Goal: Navigation & Orientation: Find specific page/section

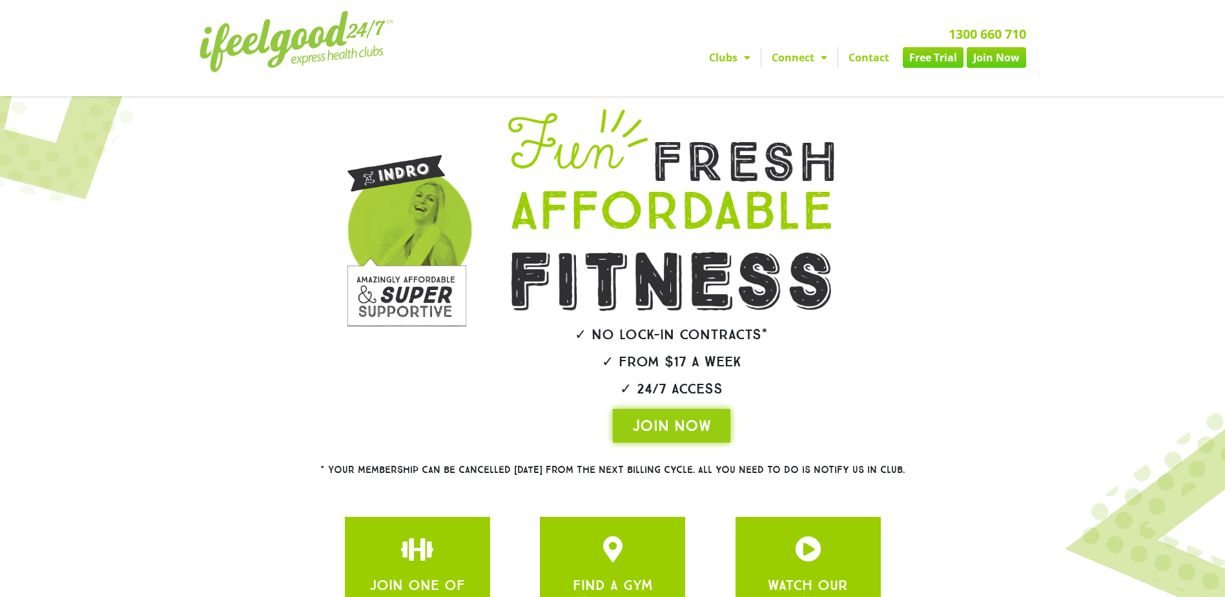
click at [714, 56] on link "Clubs" at bounding box center [730, 57] width 62 height 21
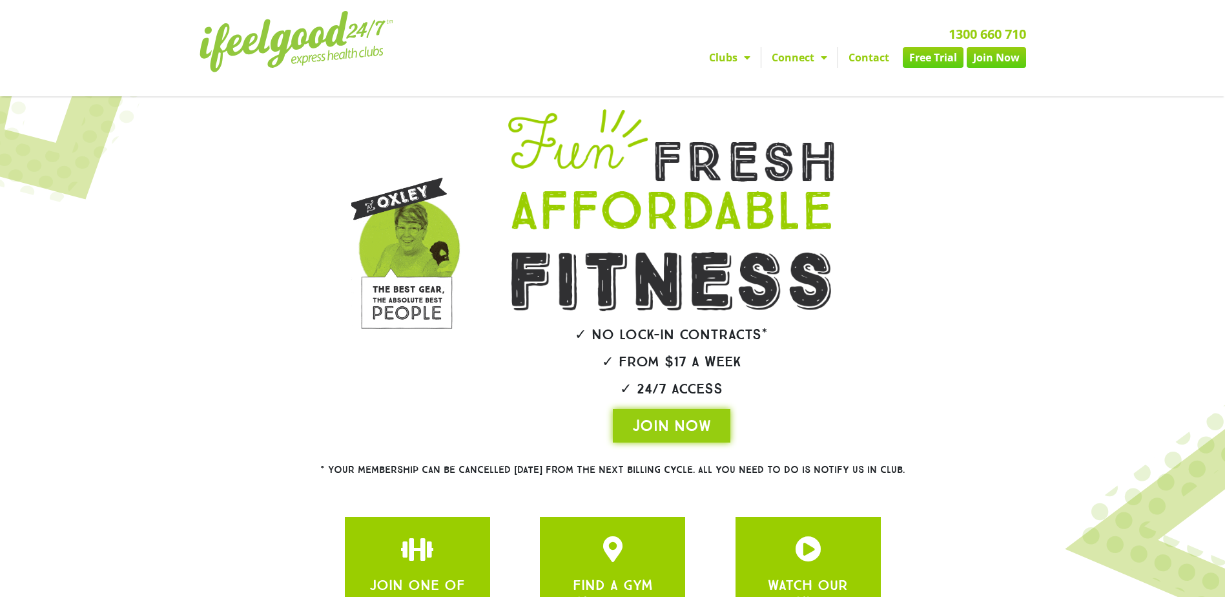
click at [743, 59] on span "Menu" at bounding box center [744, 57] width 13 height 23
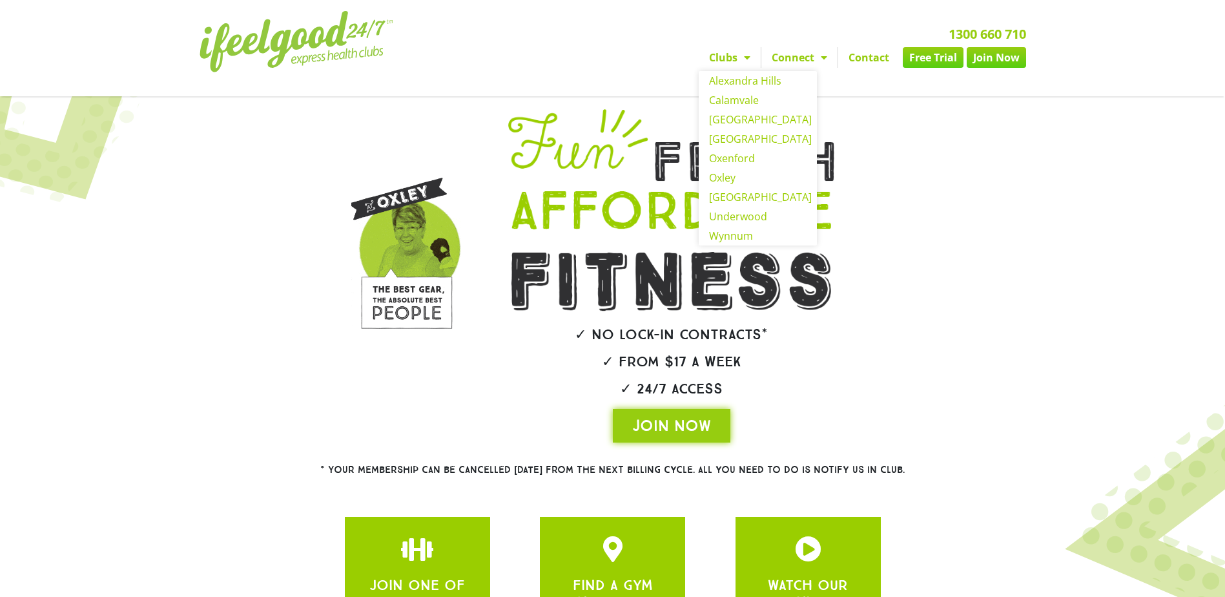
click at [727, 63] on link "Clubs" at bounding box center [730, 57] width 62 height 21
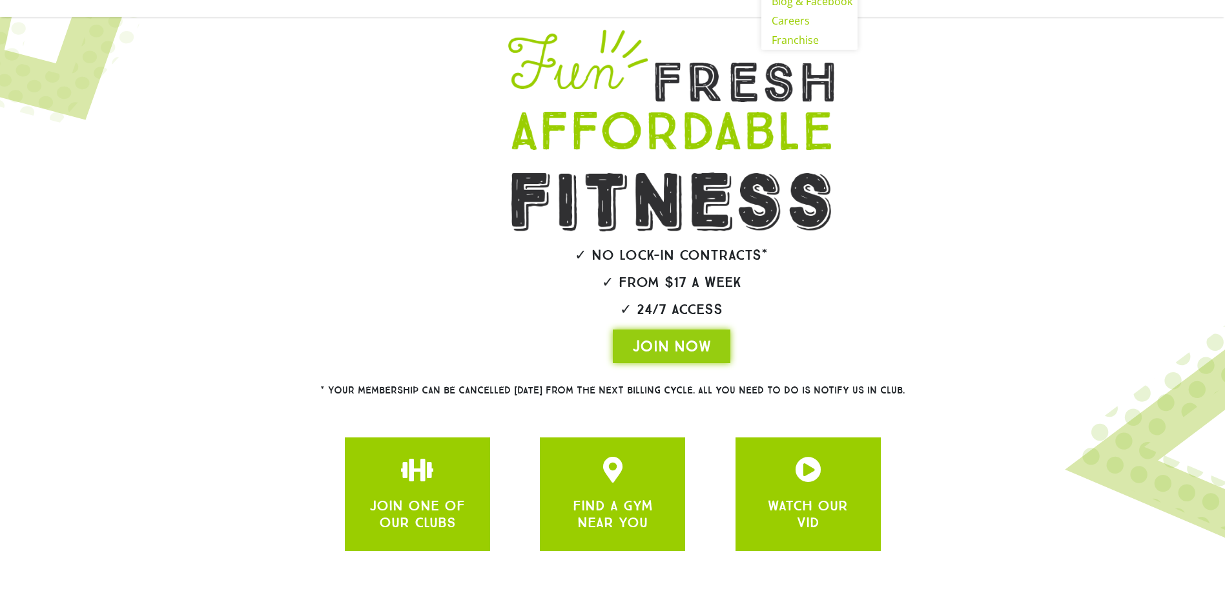
scroll to position [146, 0]
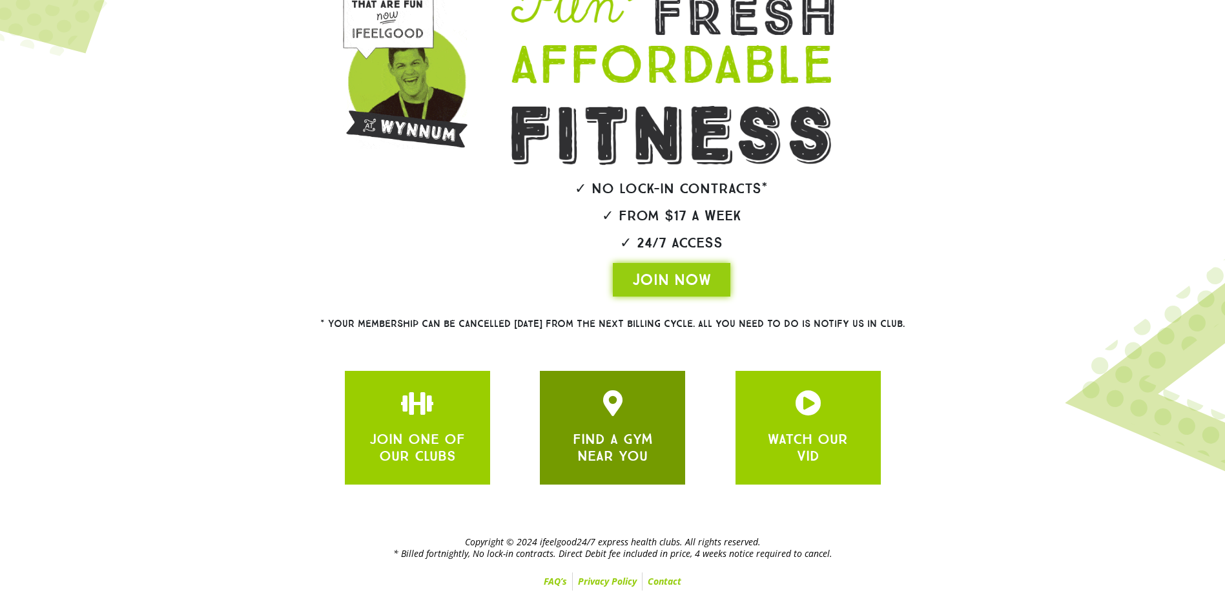
click at [628, 439] on link "FIND A GYM NEAR YOU" at bounding box center [613, 447] width 80 height 34
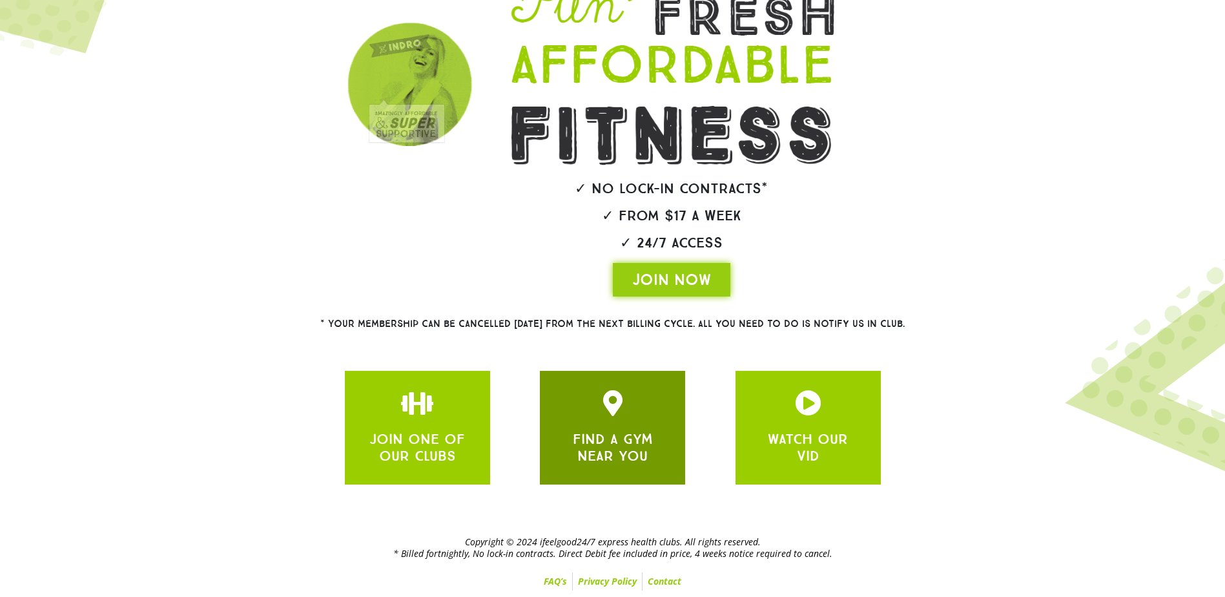
click at [599, 428] on div "FIND A GYM NEAR YOU" at bounding box center [612, 445] width 107 height 39
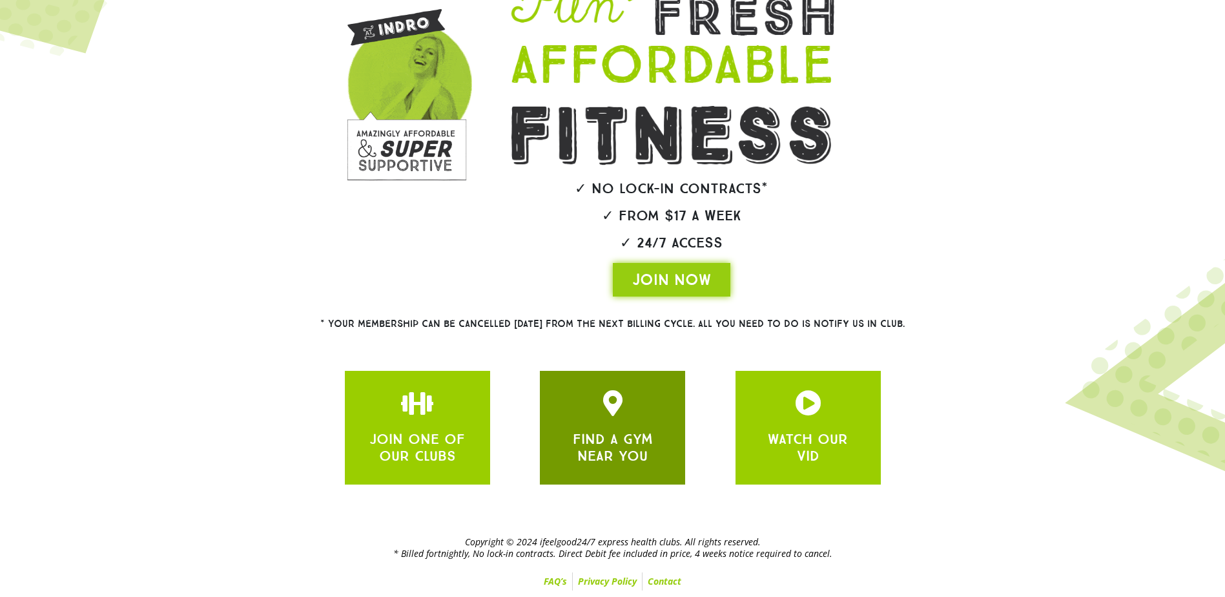
click at [621, 453] on link "FIND A GYM NEAR YOU" at bounding box center [613, 447] width 80 height 34
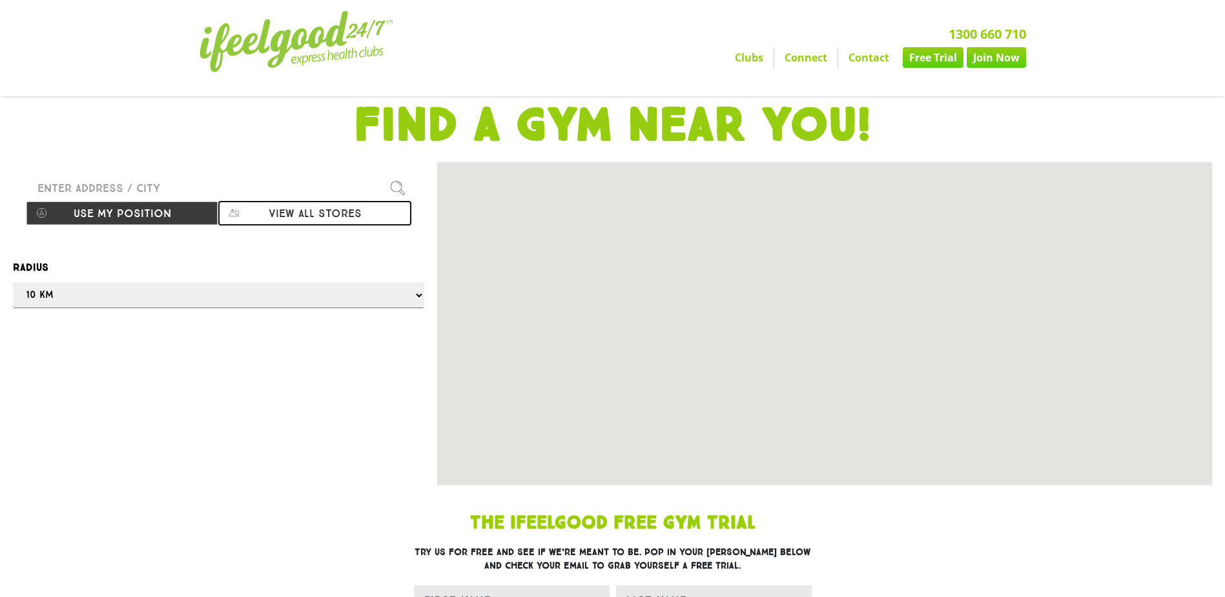
click at [309, 213] on button "View all stores" at bounding box center [314, 213] width 192 height 25
select select "selectall"
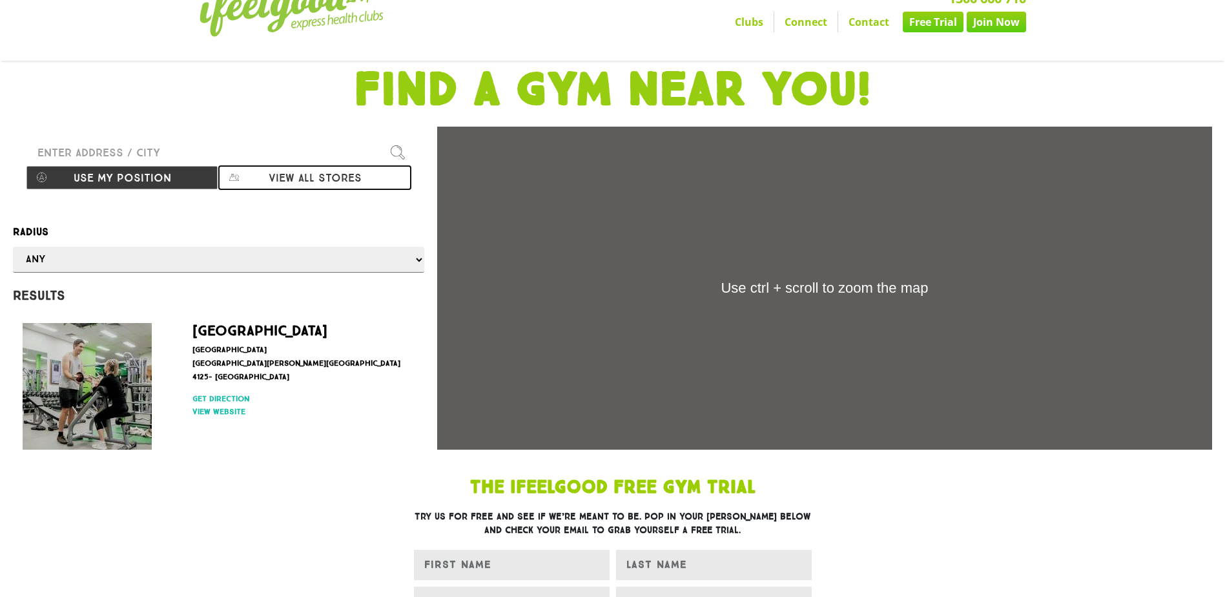
scroll to position [65, 0]
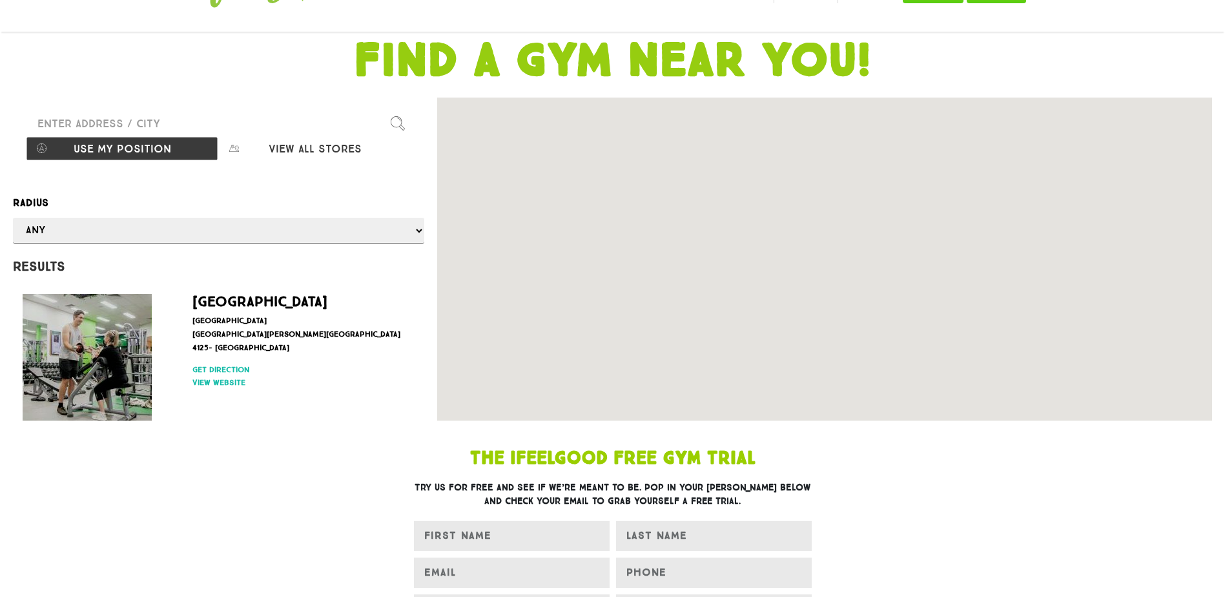
drag, startPoint x: 847, startPoint y: 272, endPoint x: 807, endPoint y: 247, distance: 47.0
click at [807, 247] on div at bounding box center [824, 259] width 775 height 323
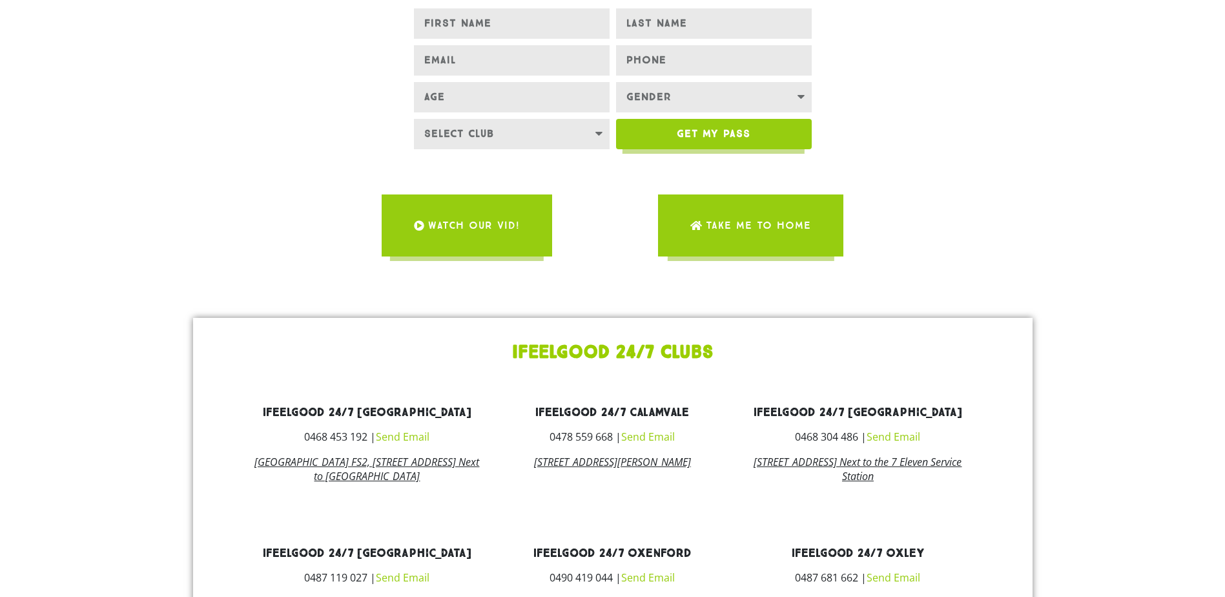
scroll to position [646, 0]
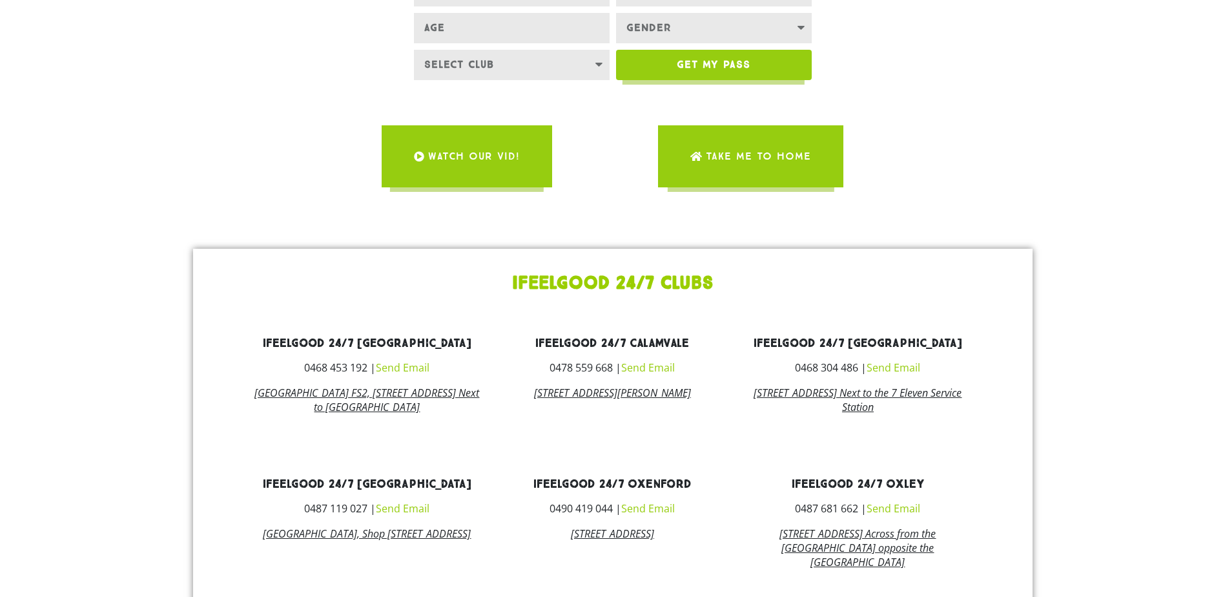
click at [381, 406] on link "Alexandra Hills Shopping Centre Shop FS2, 71 Cambridge Drive Alexandra Hills QL…" at bounding box center [367, 400] width 225 height 28
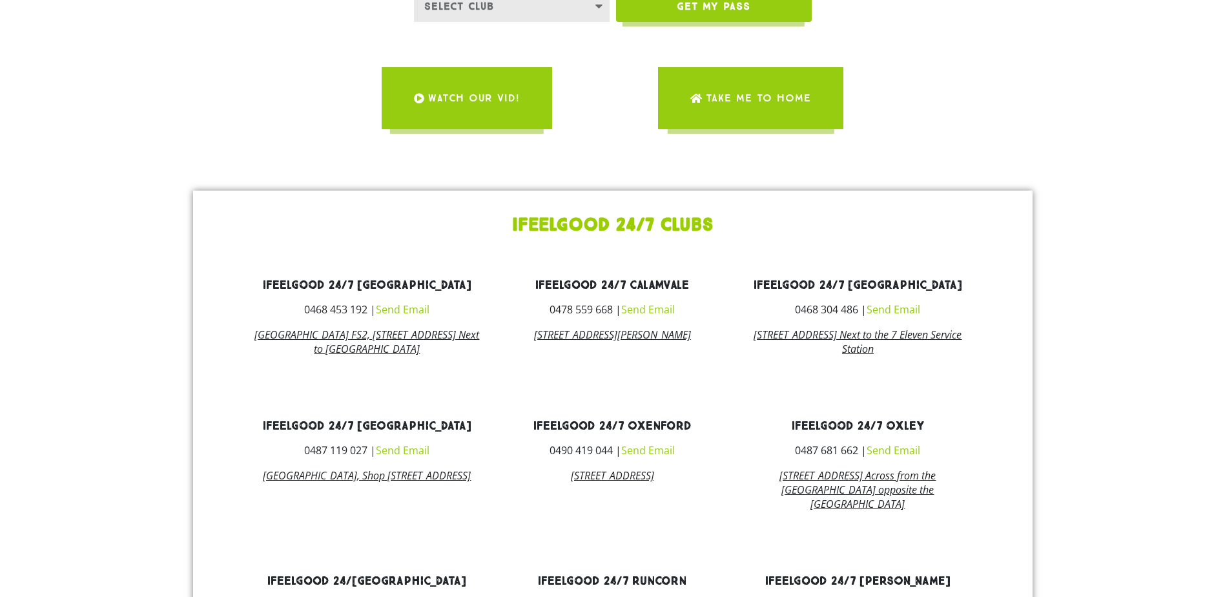
scroll to position [775, 0]
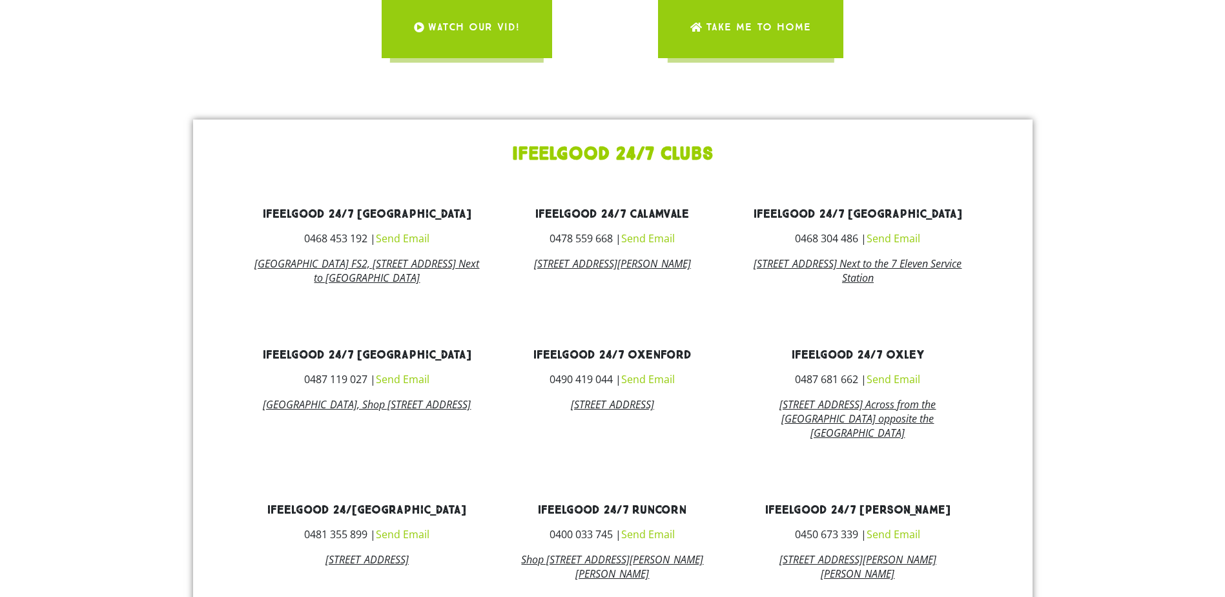
click at [830, 274] on link "135 Orange Grove Road, Coopers Plains QLD 4108 Next to the 7 Eleven Service Sta…" at bounding box center [858, 270] width 208 height 28
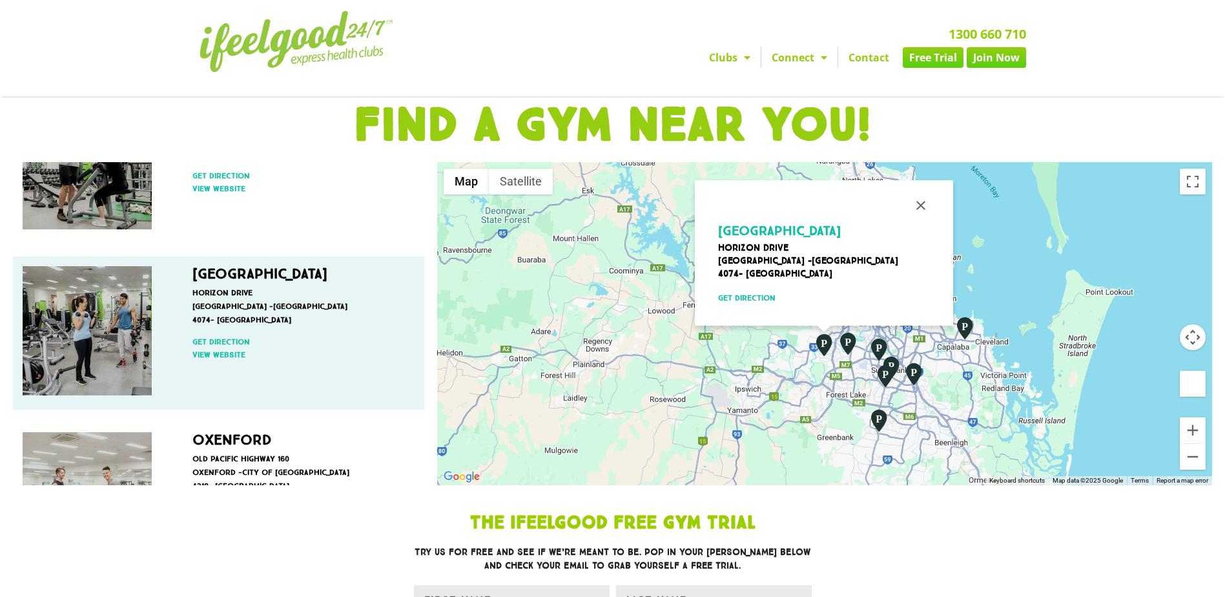
scroll to position [0, 0]
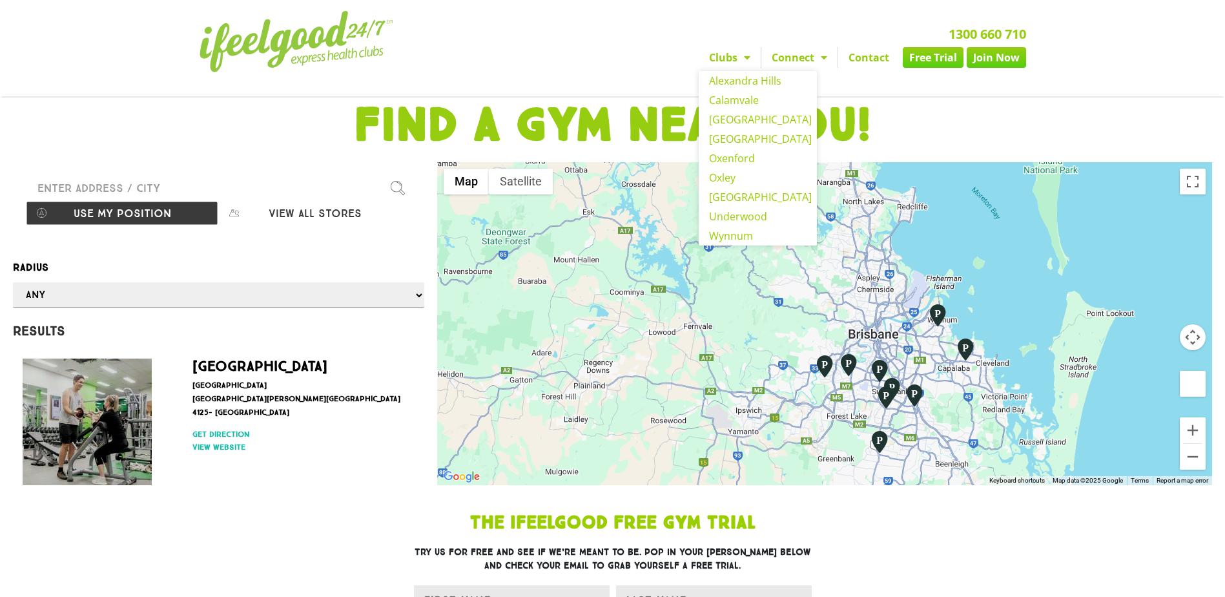
click at [727, 52] on link "Clubs" at bounding box center [730, 57] width 62 height 21
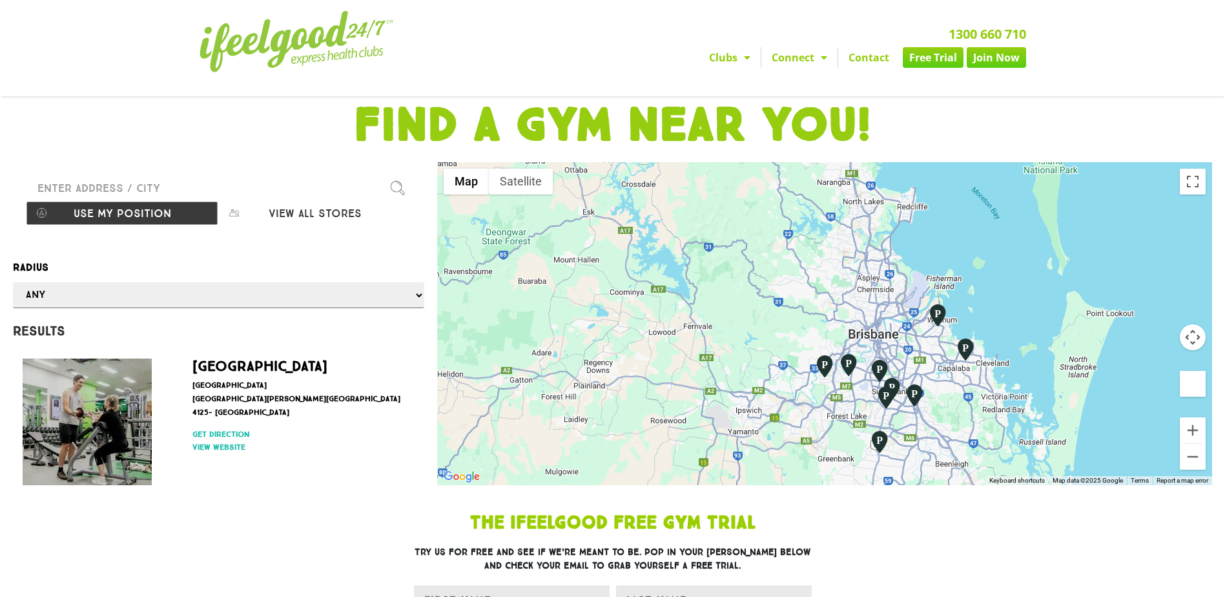
click at [727, 52] on link "Clubs" at bounding box center [730, 57] width 62 height 21
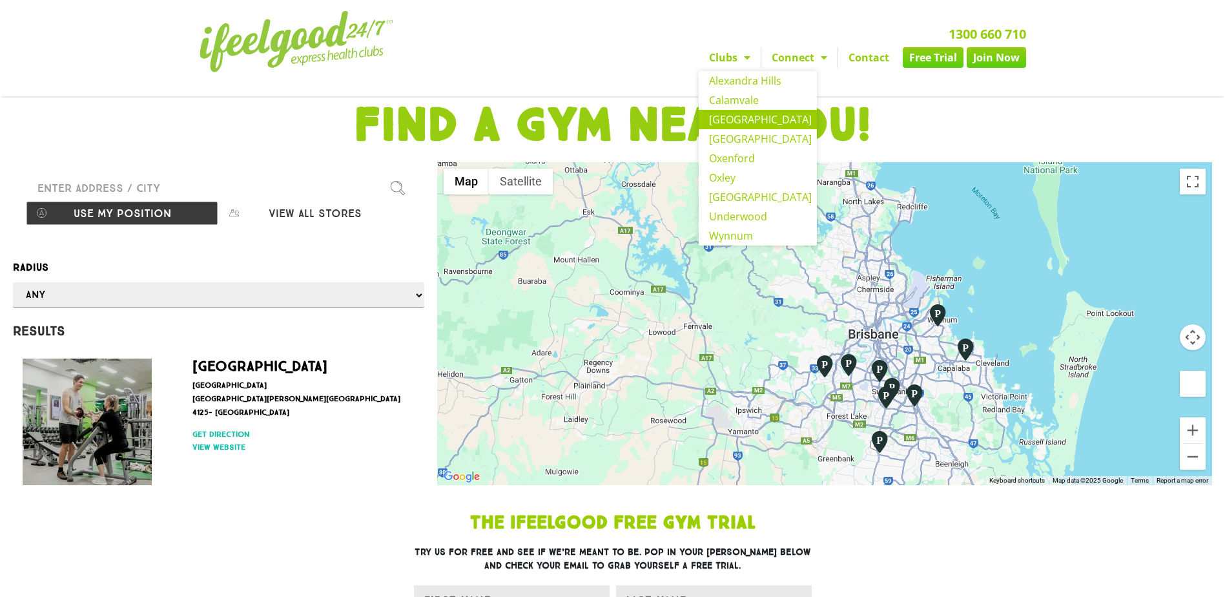
click at [747, 116] on link "[GEOGRAPHIC_DATA]" at bounding box center [758, 119] width 118 height 19
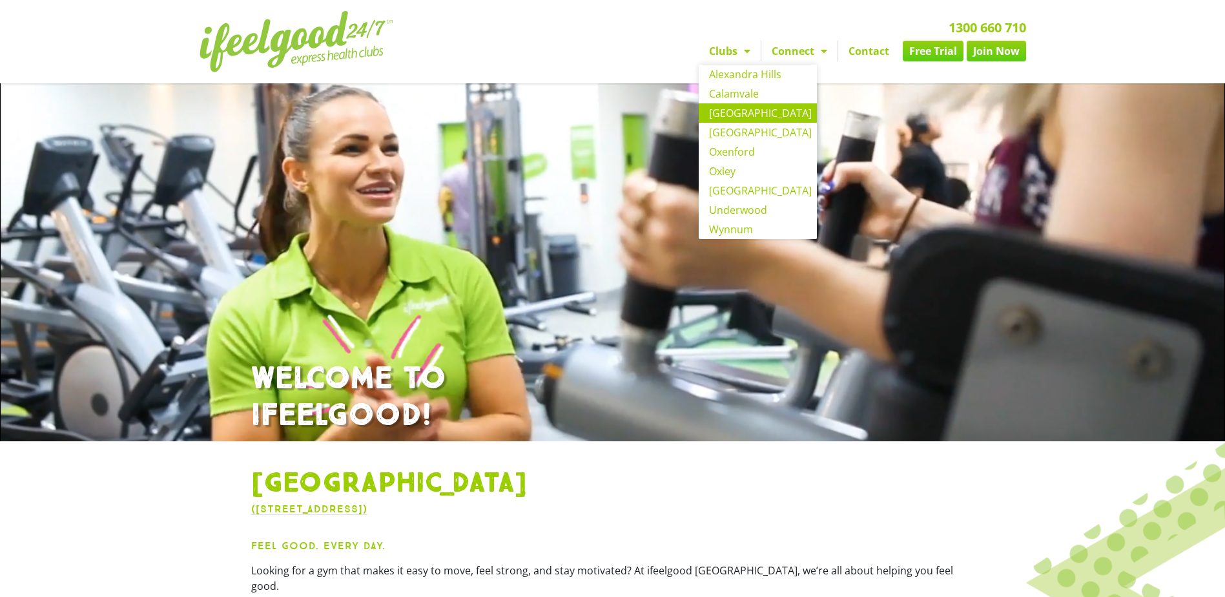
click at [743, 48] on span "Menu" at bounding box center [744, 50] width 13 height 23
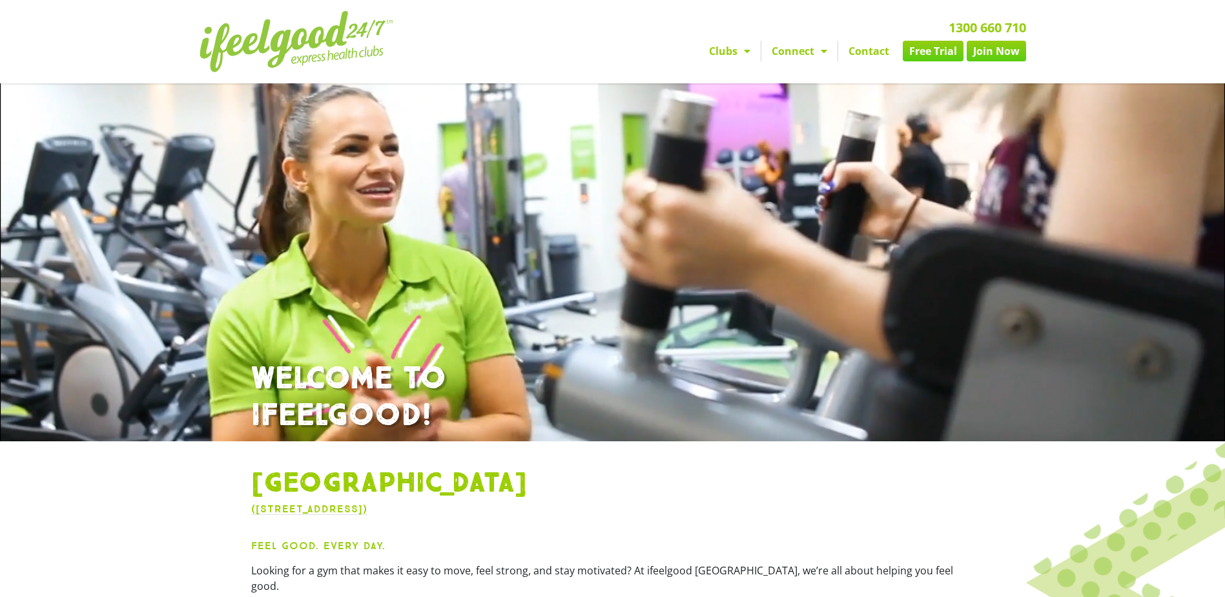
click at [740, 49] on span "Menu" at bounding box center [744, 50] width 13 height 23
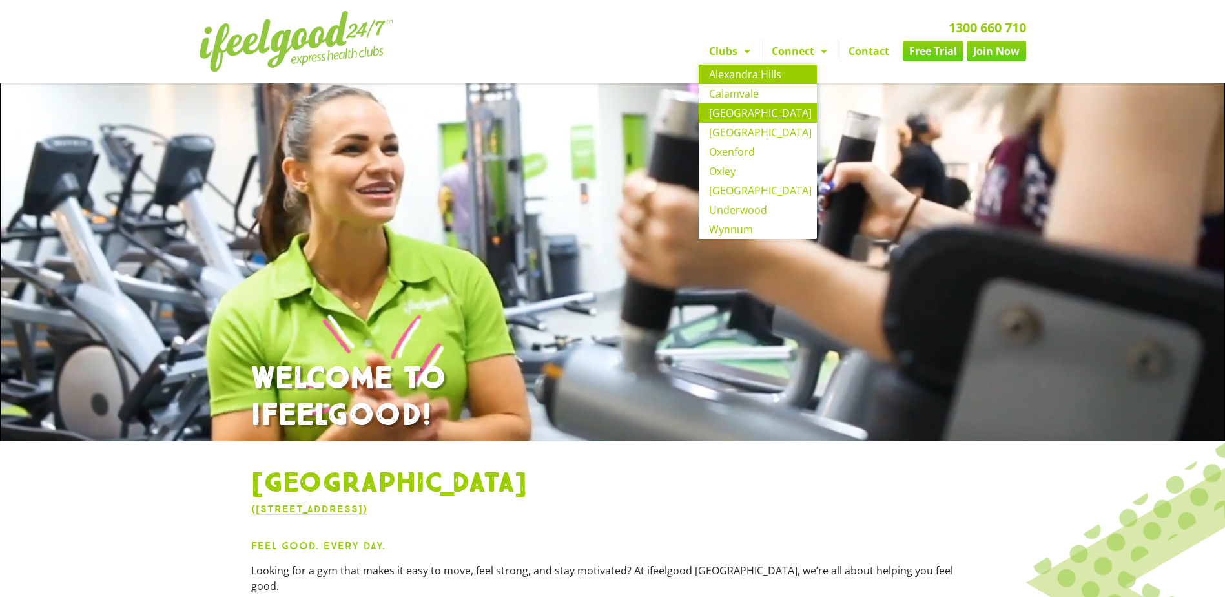
click at [740, 73] on link "Alexandra Hills" at bounding box center [758, 74] width 118 height 19
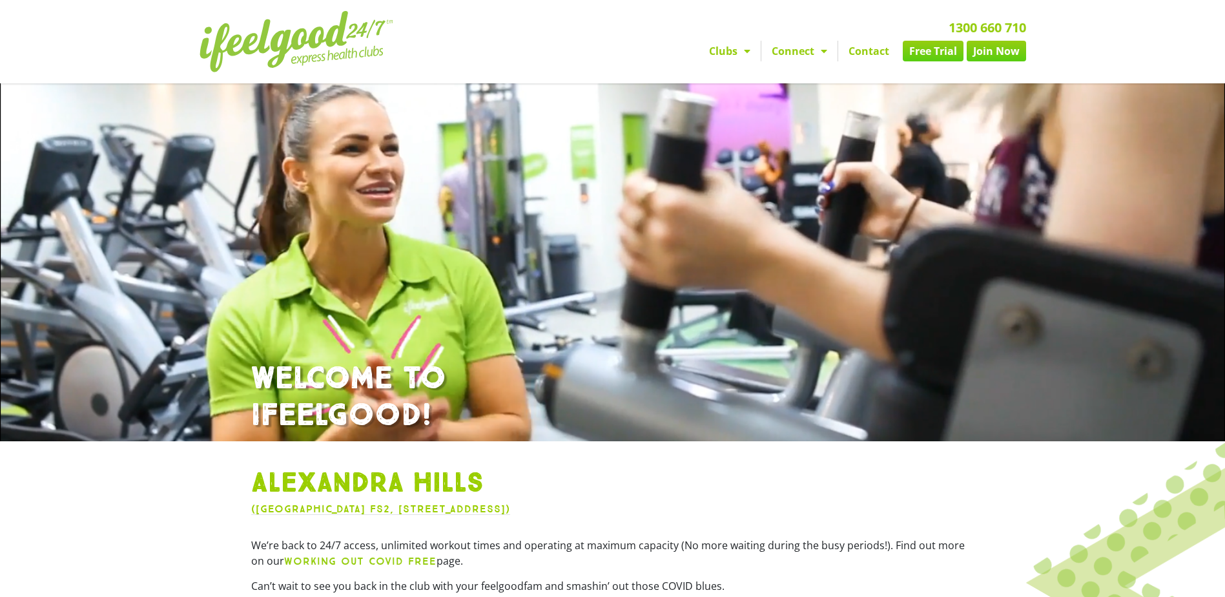
click at [721, 49] on link "Clubs" at bounding box center [730, 51] width 62 height 21
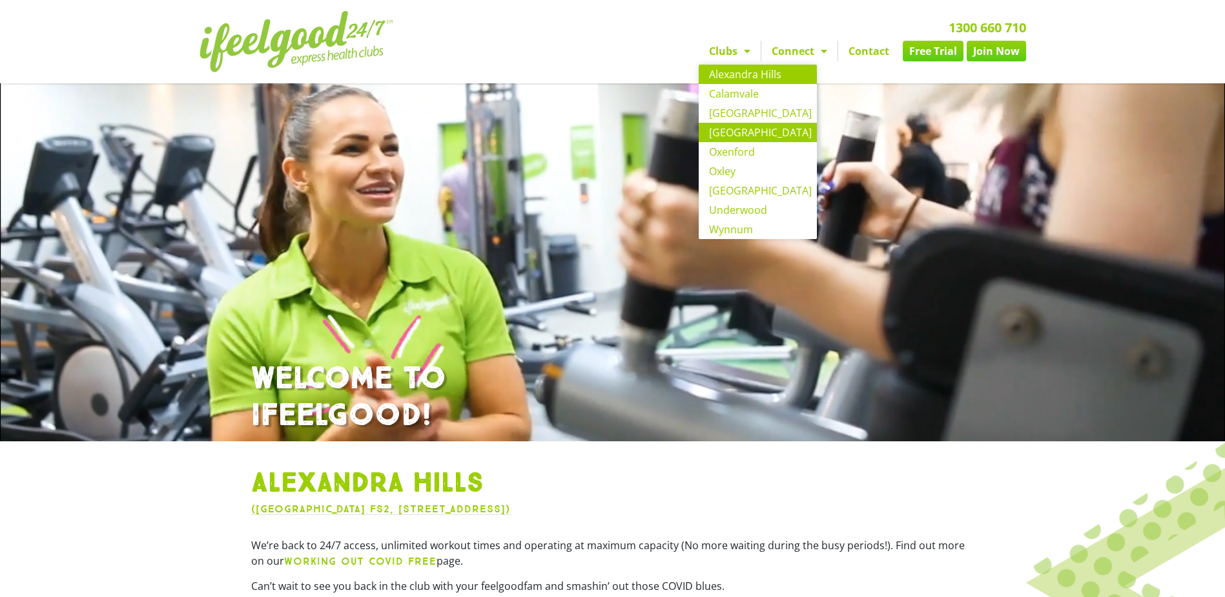
click at [753, 138] on link "[GEOGRAPHIC_DATA]" at bounding box center [758, 132] width 118 height 19
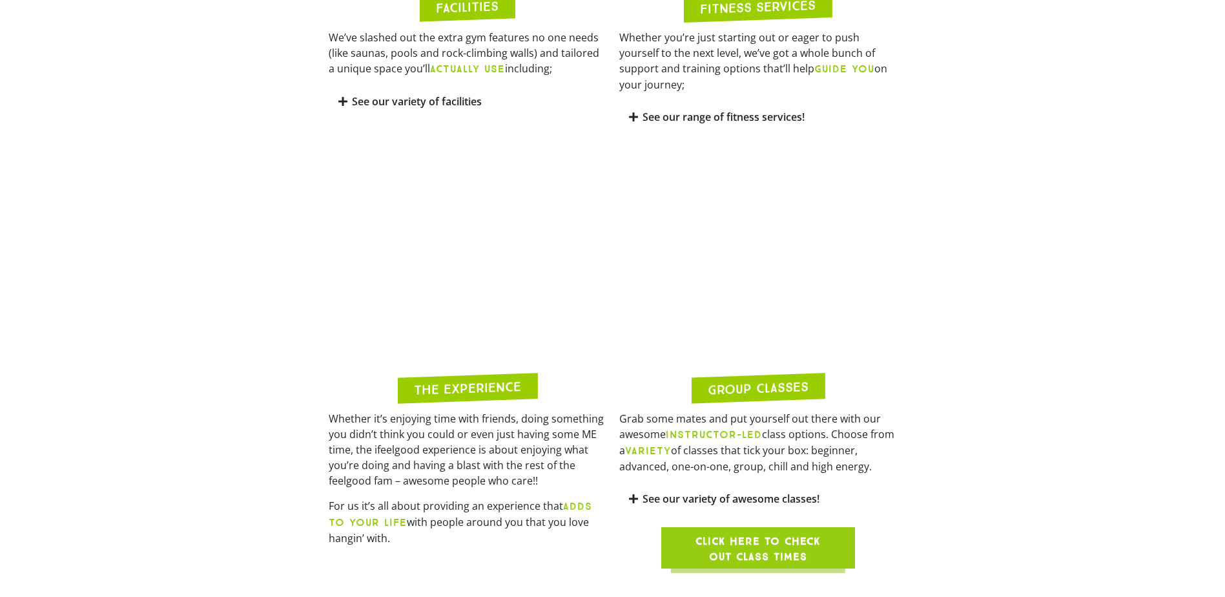
scroll to position [1098, 0]
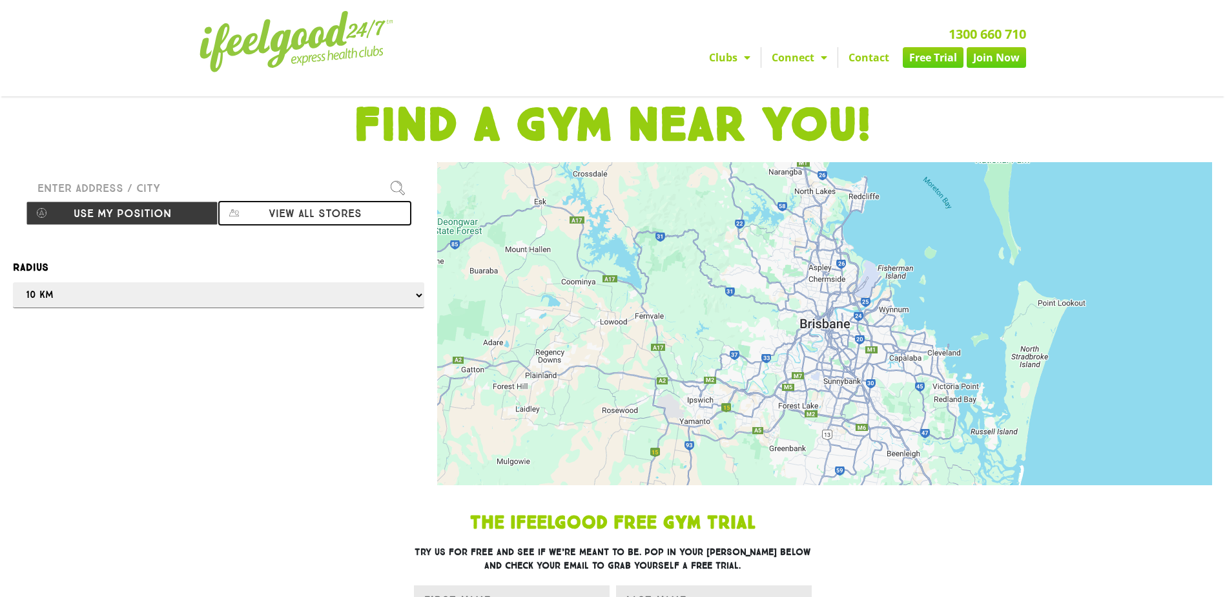
click at [290, 212] on button "View all stores" at bounding box center [314, 213] width 192 height 25
select select "selectall"
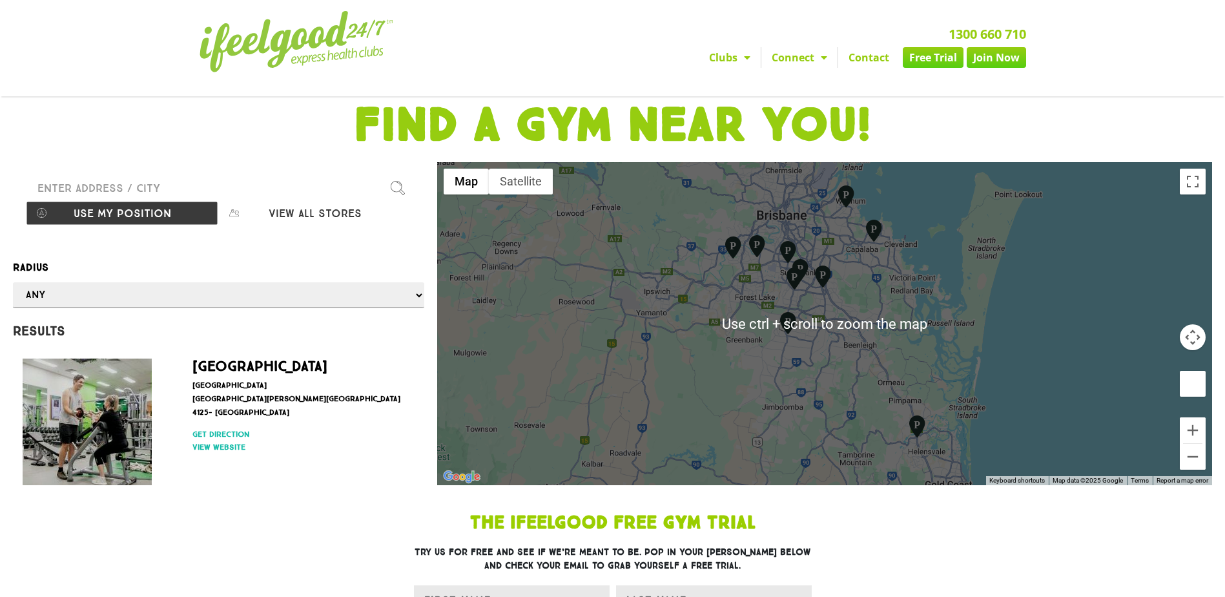
click at [849, 293] on div at bounding box center [824, 323] width 775 height 323
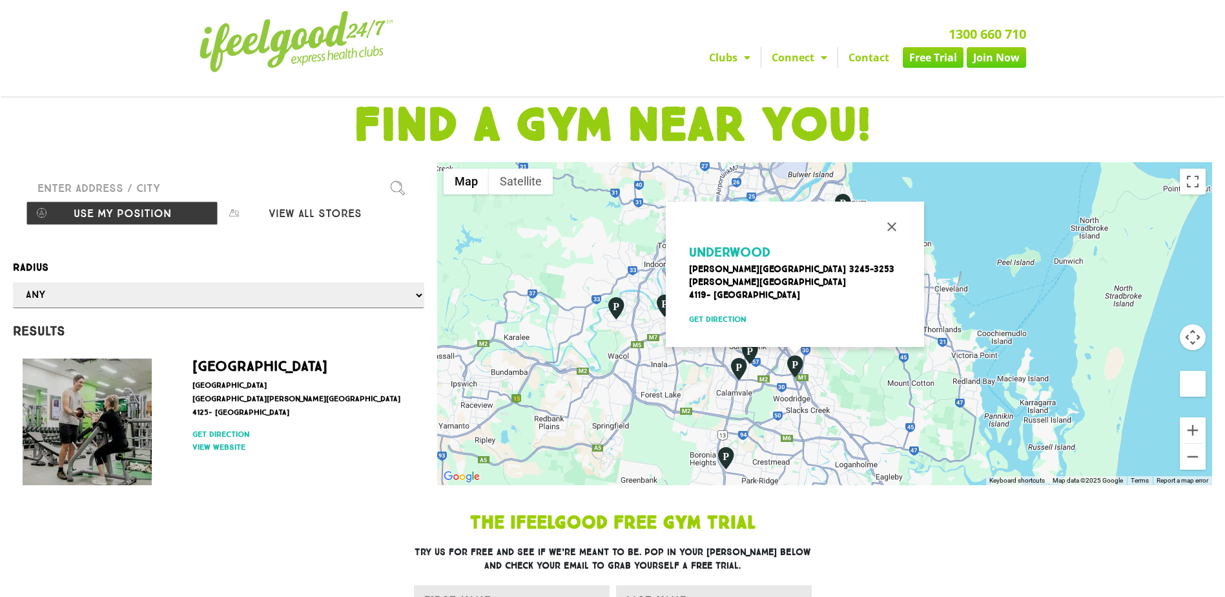
drag, startPoint x: 862, startPoint y: 260, endPoint x: 945, endPoint y: 320, distance: 102.2
click at [945, 321] on div "Underwood Logan Road 3245-3253 Underwood -Logan City 4119- Australia Get direct…" at bounding box center [824, 323] width 775 height 323
click at [893, 228] on button "Close" at bounding box center [892, 226] width 31 height 31
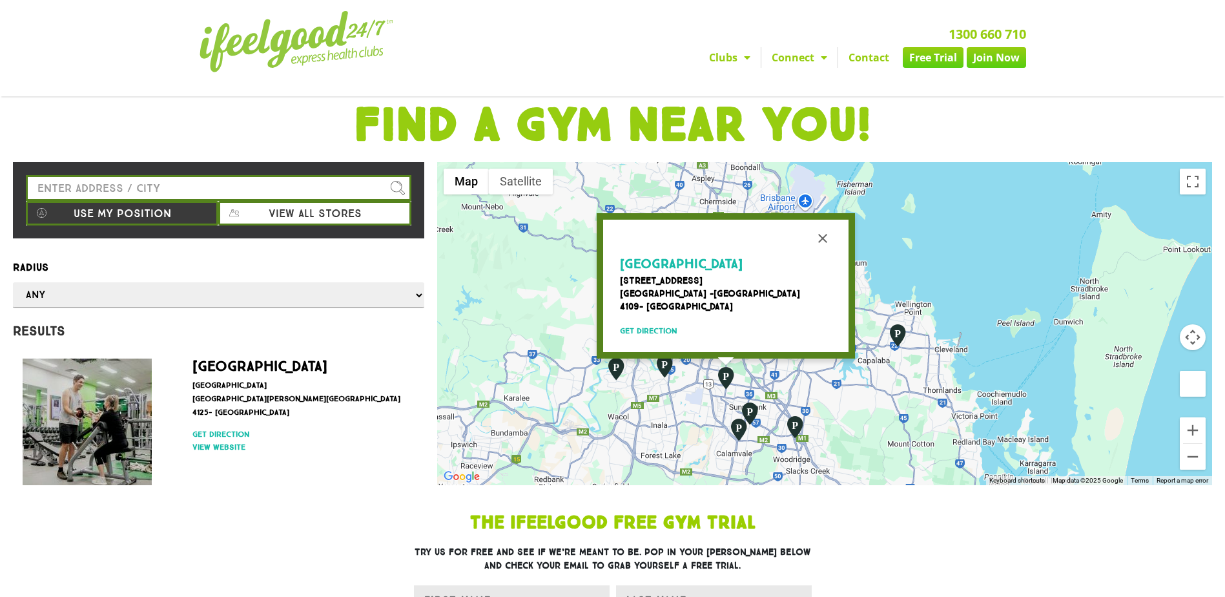
click at [923, 266] on div "Coopers Plains Orange Grove Road 135 Coopers Plains -Brisbane City 4109- Austra…" at bounding box center [824, 323] width 775 height 323
click at [822, 239] on button "Close" at bounding box center [822, 238] width 31 height 31
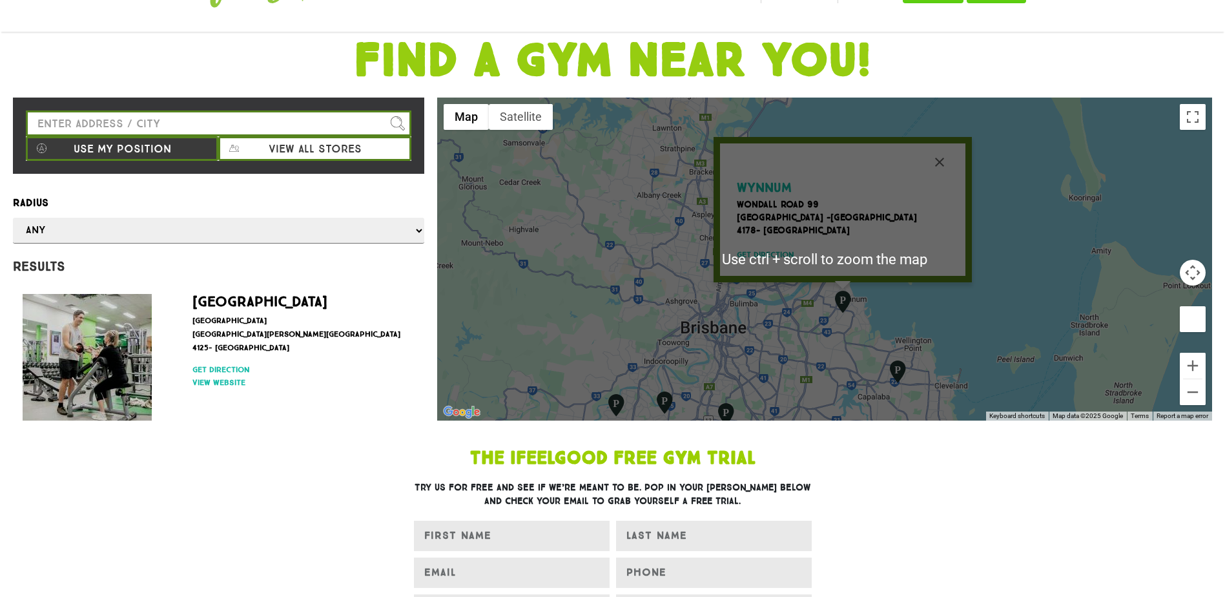
scroll to position [129, 0]
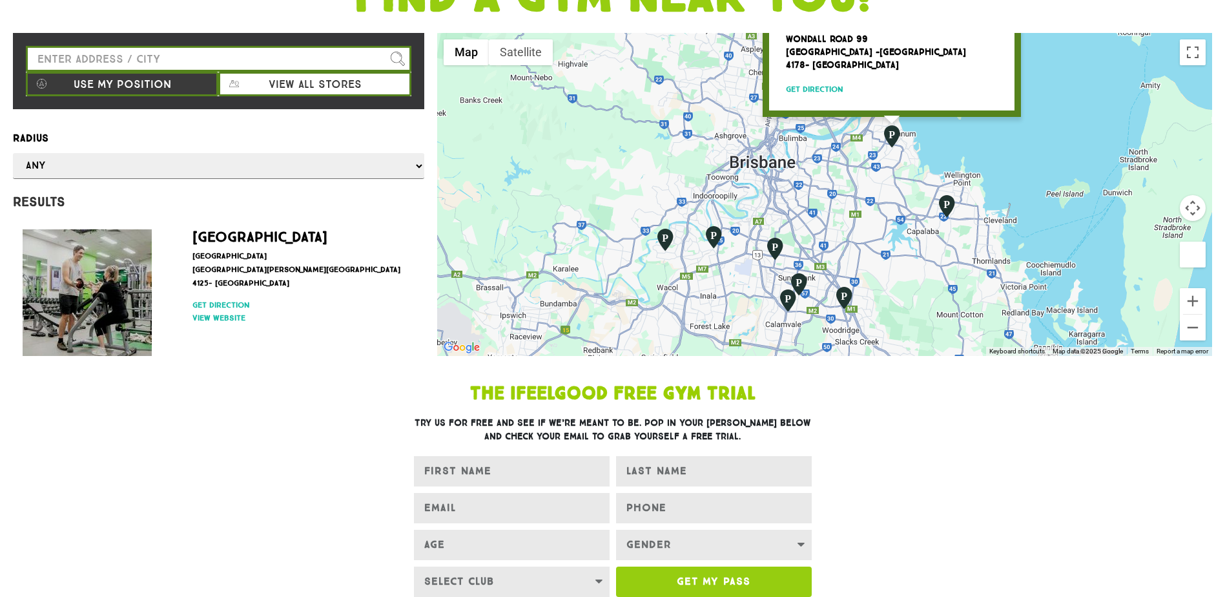
drag, startPoint x: 988, startPoint y: 260, endPoint x: 1039, endPoint y: 147, distance: 124.6
click at [1039, 147] on div "Wynnum Wondall Road 99 Wynnum West -Brisbane City 4178- Australia Get direction" at bounding box center [824, 194] width 775 height 323
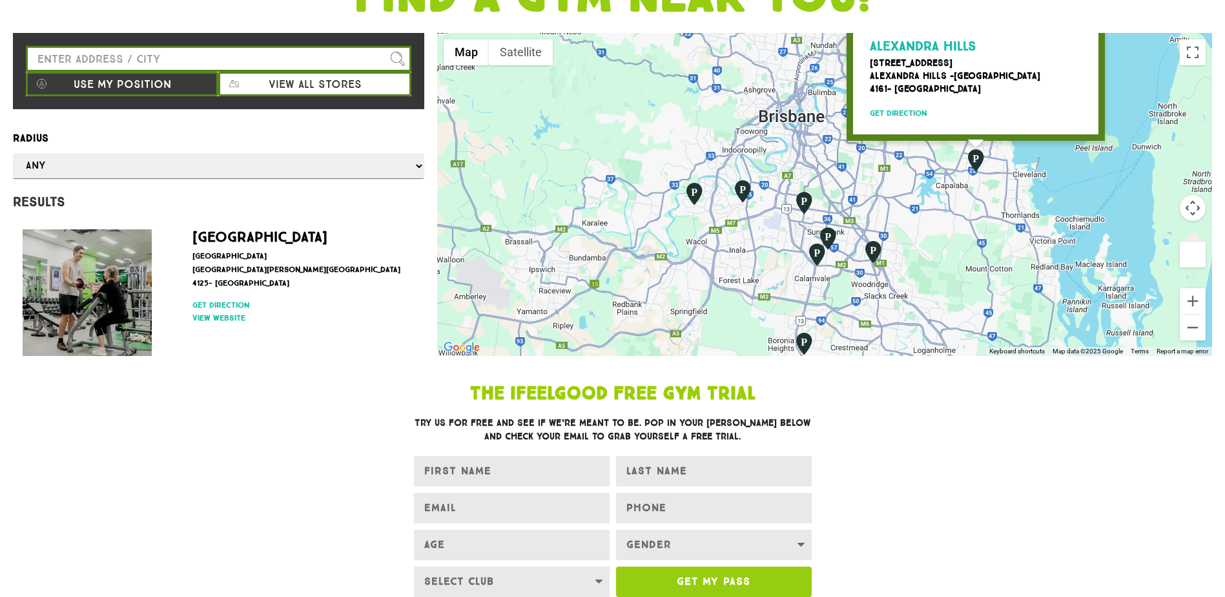
drag, startPoint x: 957, startPoint y: 296, endPoint x: 993, endPoint y: 202, distance: 101.6
click at [993, 202] on div "Alexandra Hills Cambridge Drive 71 Alexandra Hills -Redland City 4161- Australi…" at bounding box center [824, 194] width 775 height 323
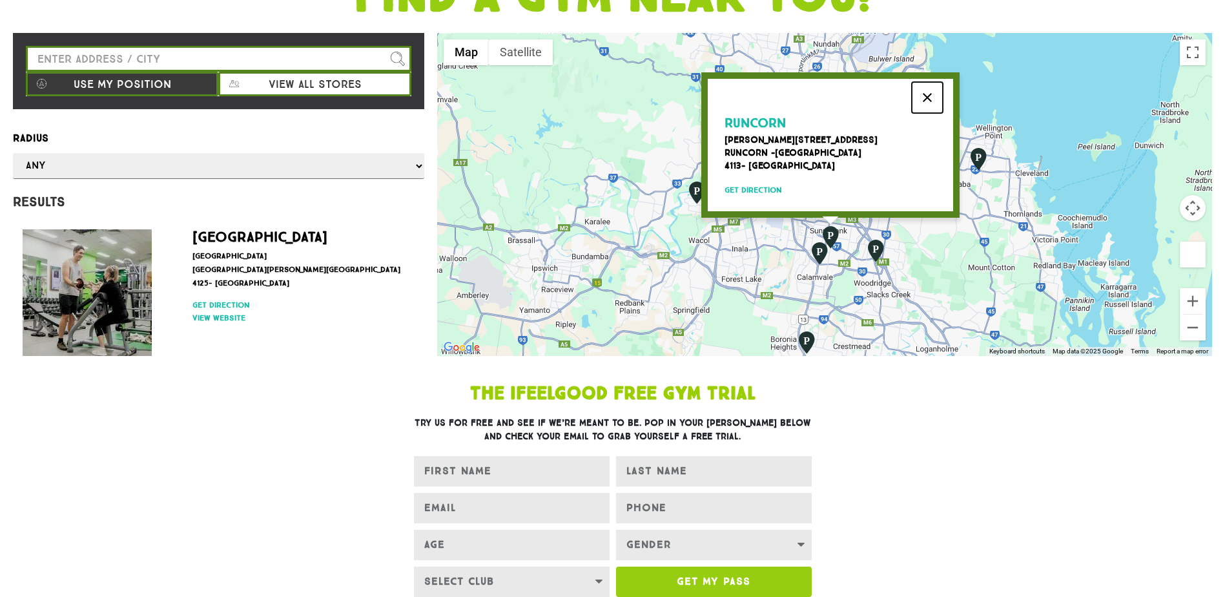
click at [933, 98] on button "Close" at bounding box center [927, 97] width 31 height 31
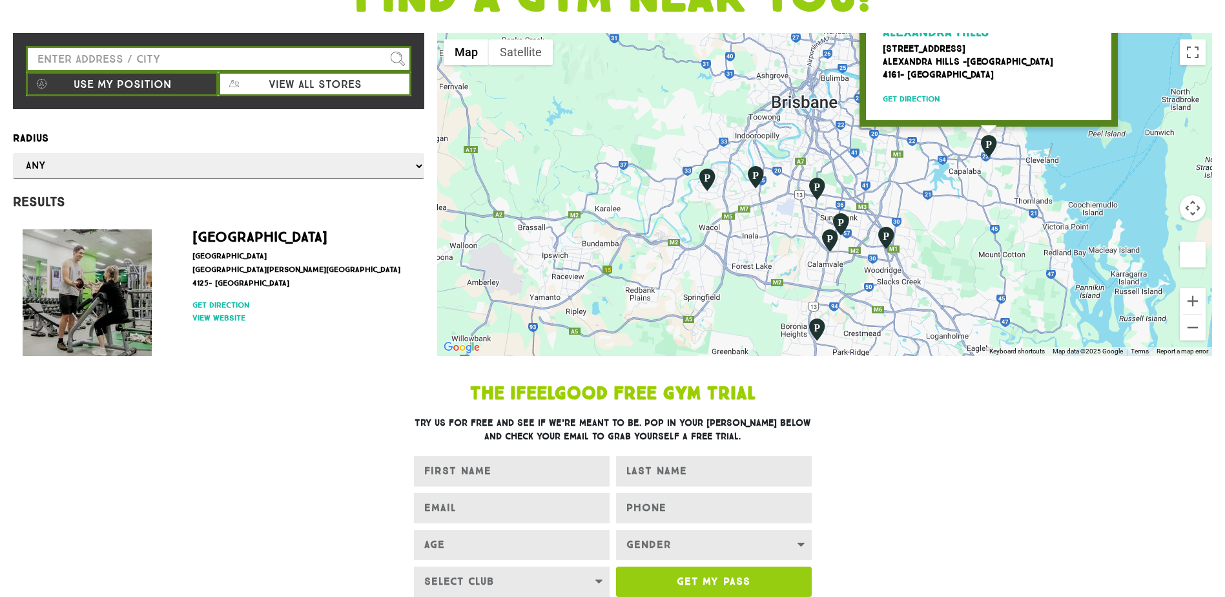
drag, startPoint x: 1055, startPoint y: 312, endPoint x: 1067, endPoint y: 152, distance: 160.7
click at [1067, 152] on div "Alexandra Hills Cambridge Drive 71 Alexandra Hills -Redland City 4161- Australi…" at bounding box center [824, 194] width 775 height 323
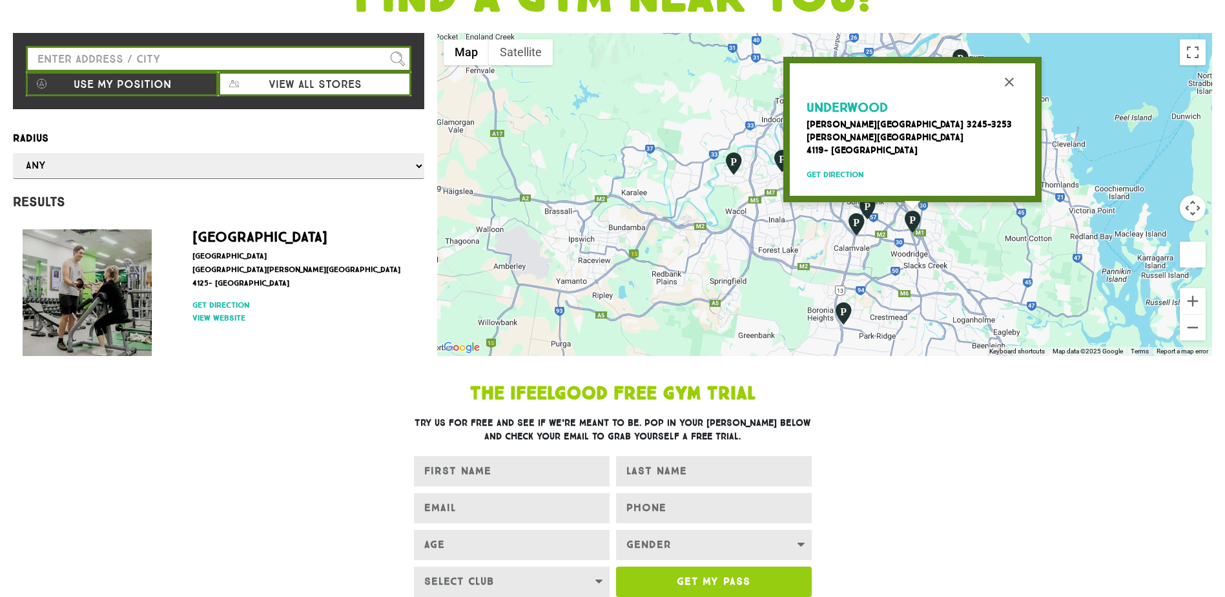
drag, startPoint x: 965, startPoint y: 320, endPoint x: 1008, endPoint y: 207, distance: 121.4
click at [1008, 207] on div "Underwood Logan Road 3245-3253 Underwood -Logan City 4119- Australia Get direct…" at bounding box center [824, 194] width 775 height 323
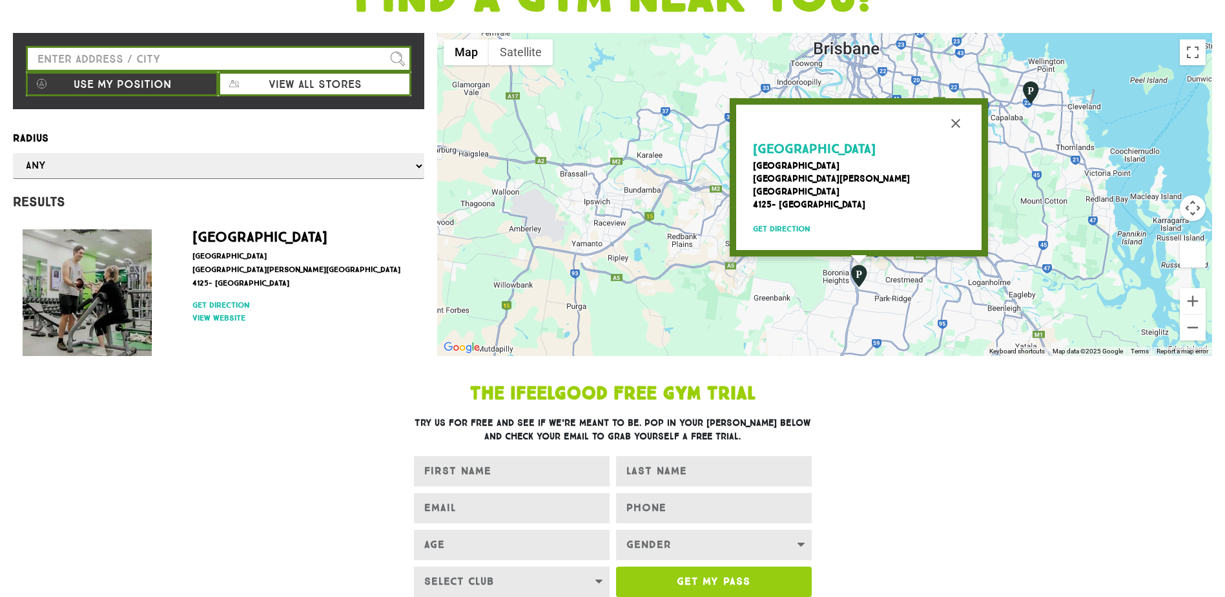
click at [1083, 182] on div "Park Ridge Mount Lindesay Highway 3732 Park Ridge -Logan City 4125- Australia G…" at bounding box center [824, 194] width 775 height 323
click at [961, 134] on button "Close" at bounding box center [955, 123] width 31 height 31
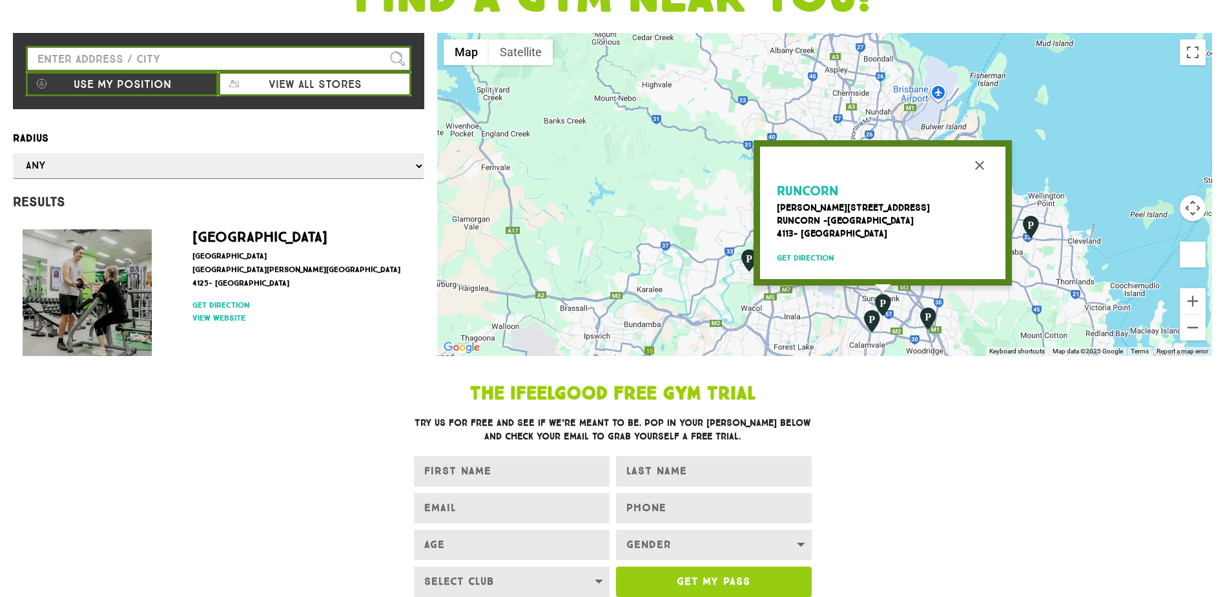
click at [835, 315] on div "Runcorn Gowan Road 158 Runcorn -Brisbane City 4113- Australia Get direction" at bounding box center [824, 194] width 775 height 323
click at [979, 162] on button "Close" at bounding box center [979, 165] width 31 height 31
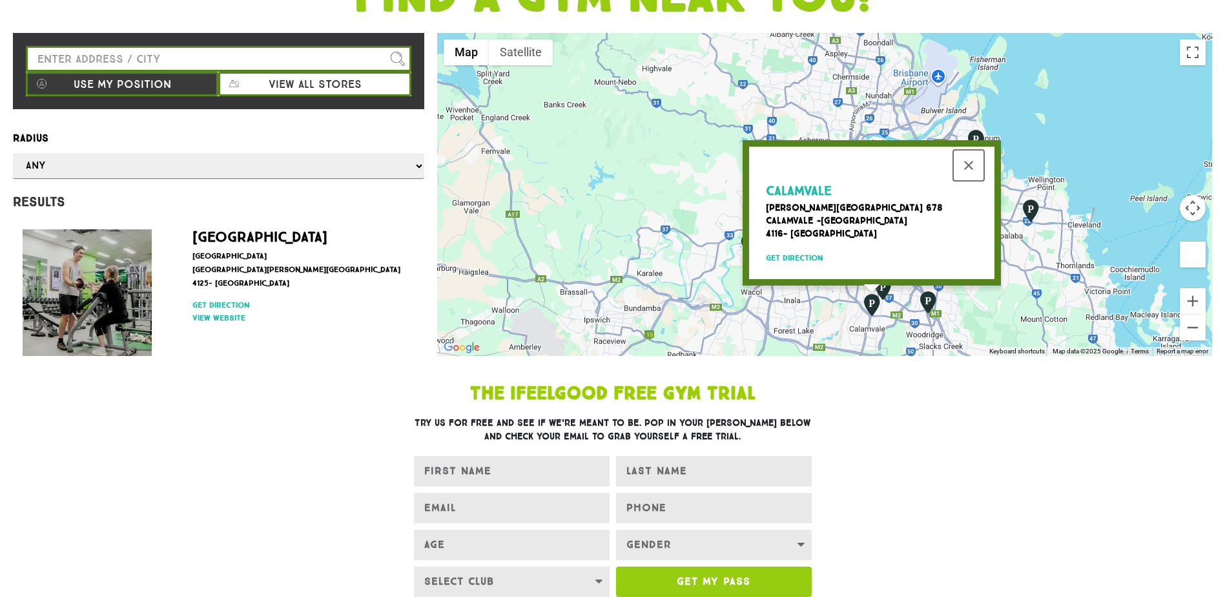
click at [978, 159] on button "Close" at bounding box center [968, 165] width 31 height 31
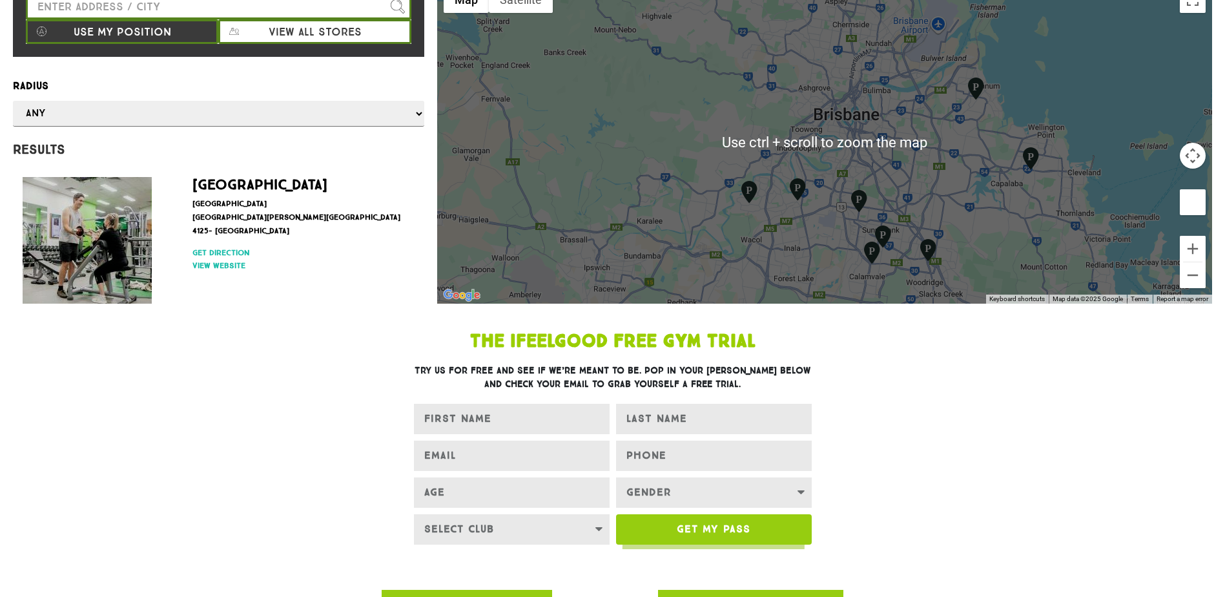
scroll to position [194, 0]
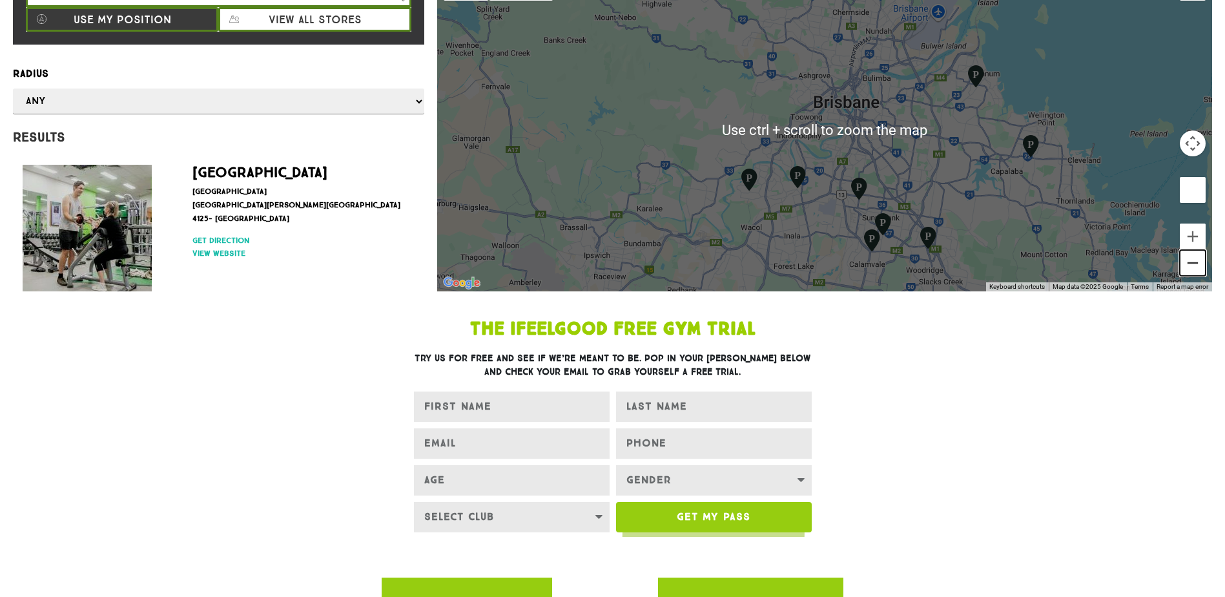
click at [1190, 266] on button "Zoom out" at bounding box center [1193, 263] width 26 height 26
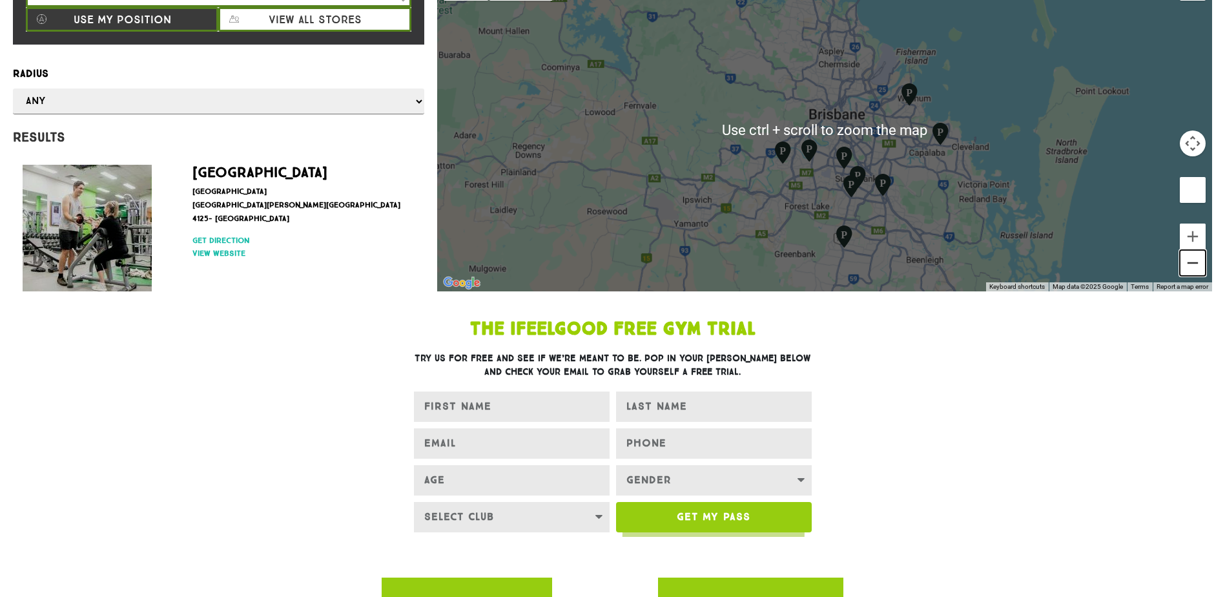
click at [1190, 266] on button "Zoom out" at bounding box center [1193, 263] width 26 height 26
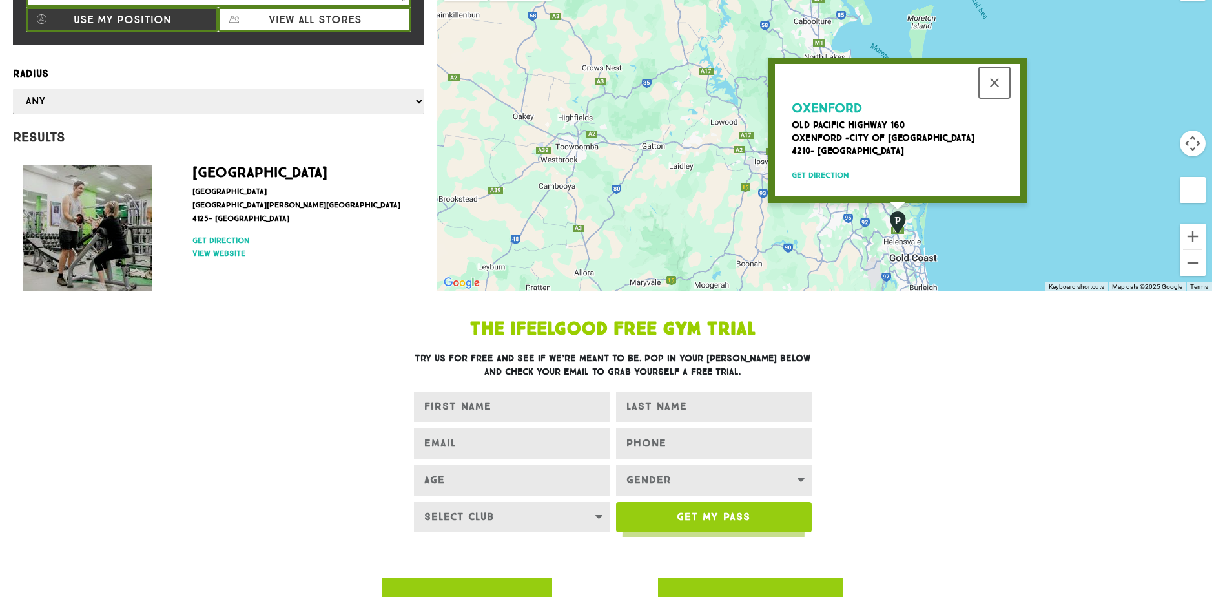
drag, startPoint x: 992, startPoint y: 78, endPoint x: 982, endPoint y: 78, distance: 10.3
click at [993, 78] on button "Close" at bounding box center [994, 82] width 31 height 31
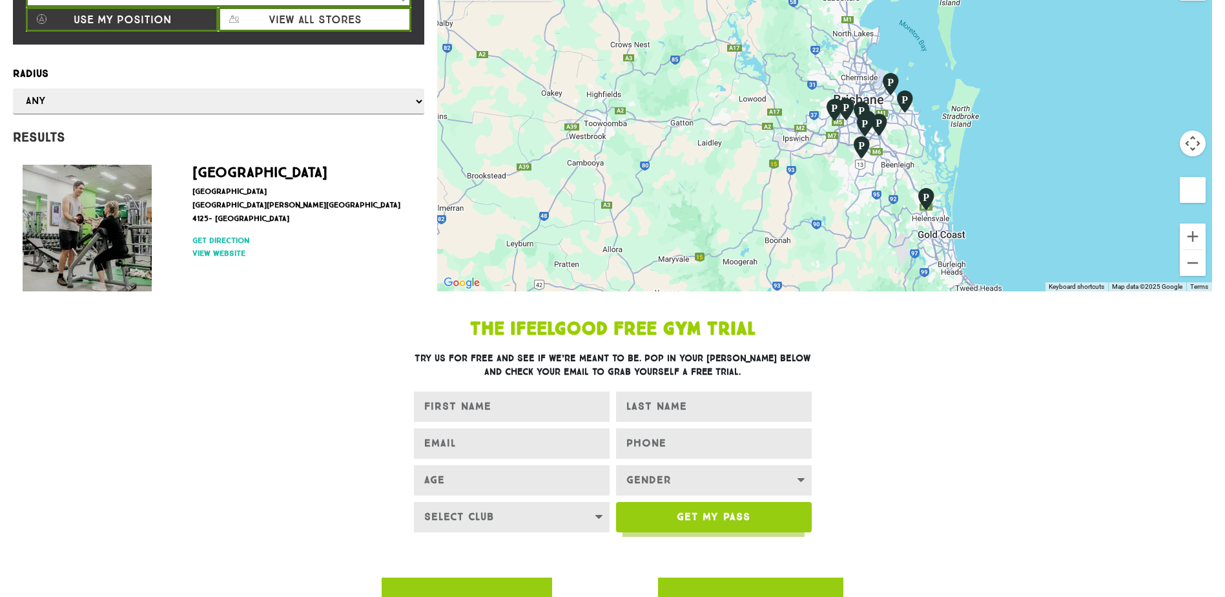
drag, startPoint x: 886, startPoint y: 71, endPoint x: 916, endPoint y: 56, distance: 34.1
click at [916, 56] on div at bounding box center [824, 129] width 775 height 323
click at [1196, 239] on button "Zoom in" at bounding box center [1193, 236] width 26 height 26
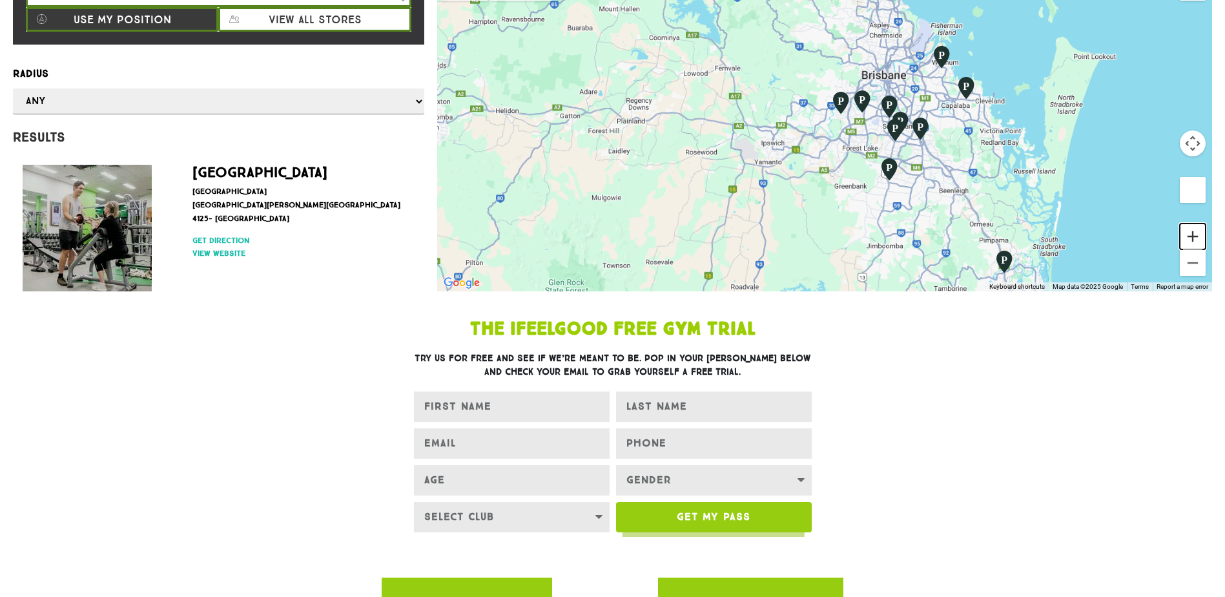
click at [1196, 239] on button "Zoom in" at bounding box center [1193, 236] width 26 height 26
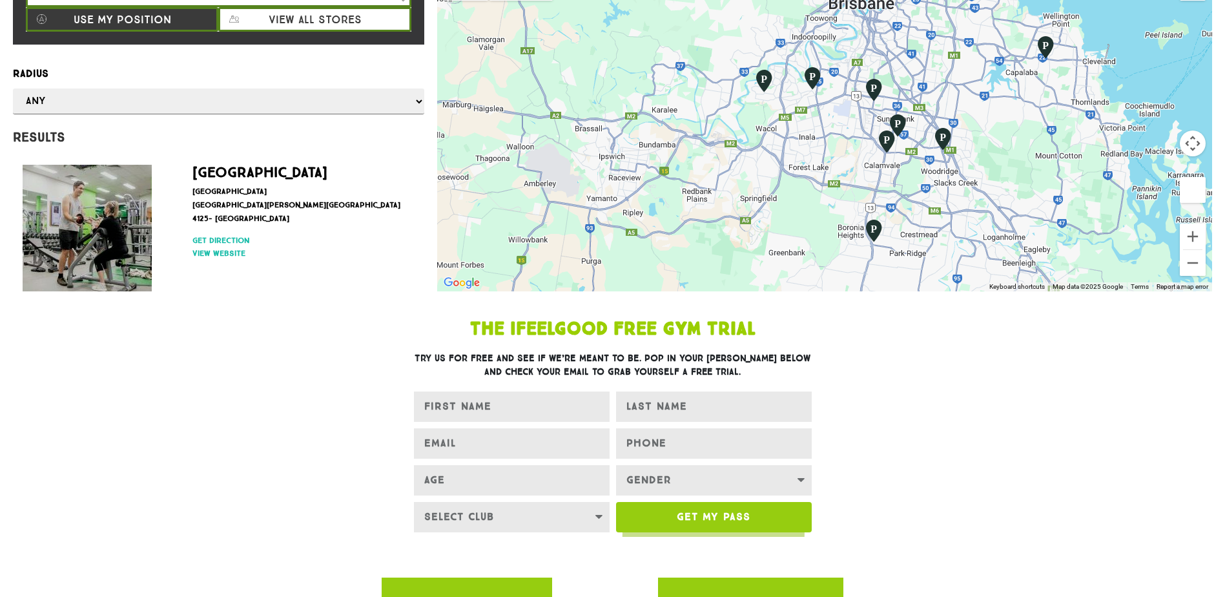
drag, startPoint x: 1023, startPoint y: 205, endPoint x: 944, endPoint y: 213, distance: 79.1
click at [946, 213] on div at bounding box center [824, 129] width 775 height 323
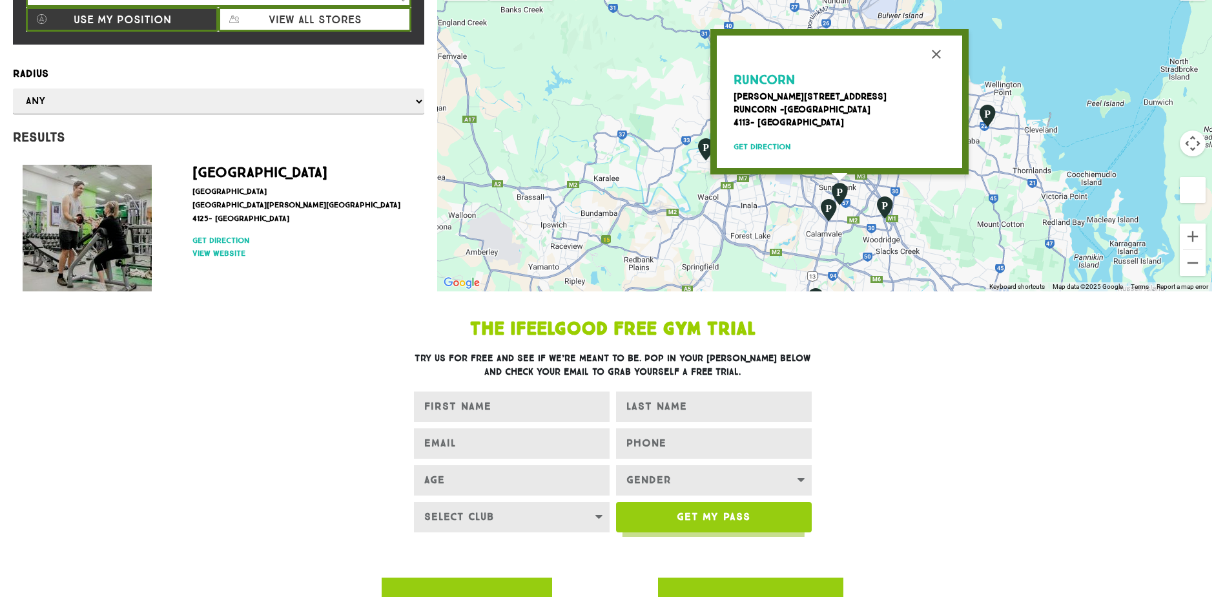
drag, startPoint x: 869, startPoint y: 167, endPoint x: 864, endPoint y: 193, distance: 27.0
click at [864, 193] on div "Runcorn Gowan Road 158 Runcorn -Brisbane City 4113- Australia Get direction" at bounding box center [824, 129] width 775 height 323
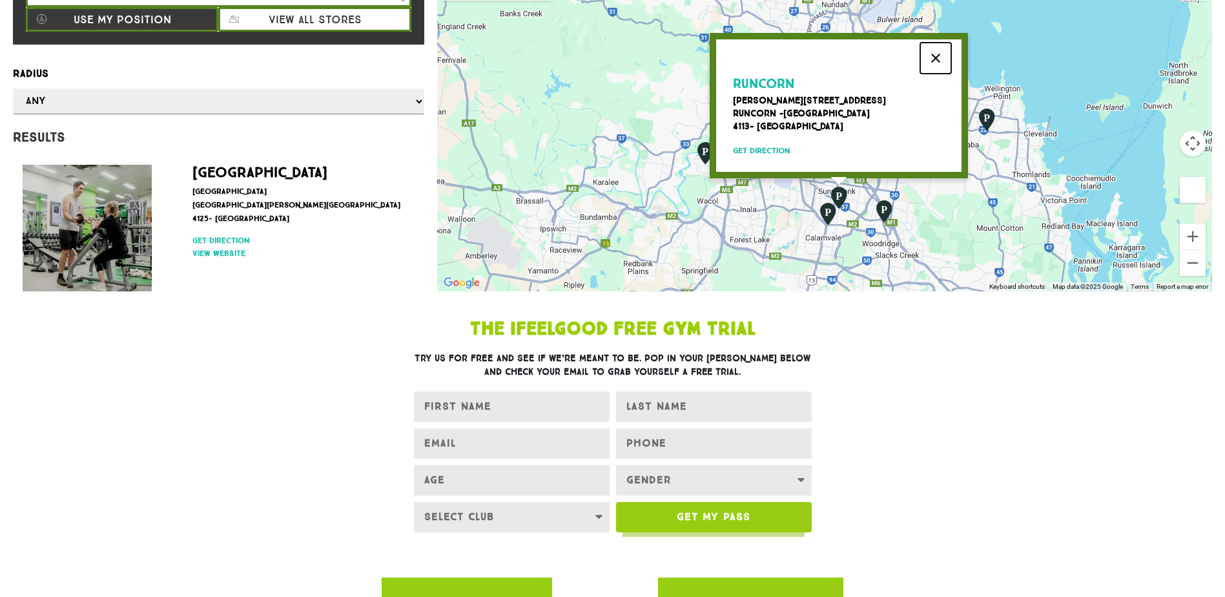
click at [930, 57] on button "Close" at bounding box center [935, 58] width 31 height 31
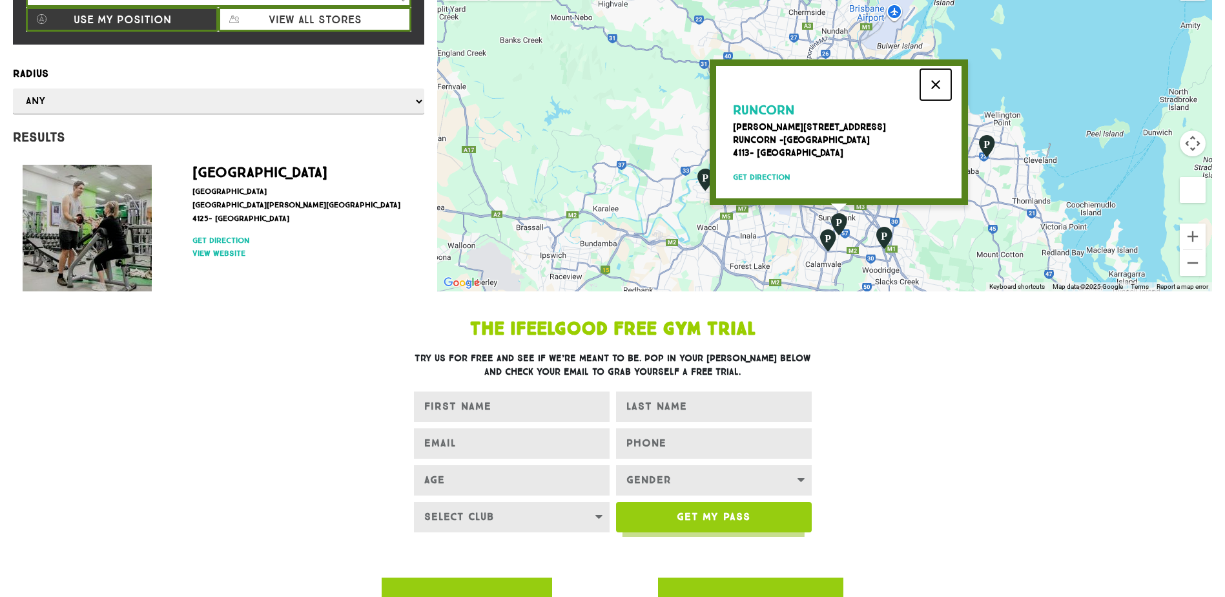
click at [938, 80] on button "Close" at bounding box center [935, 84] width 31 height 31
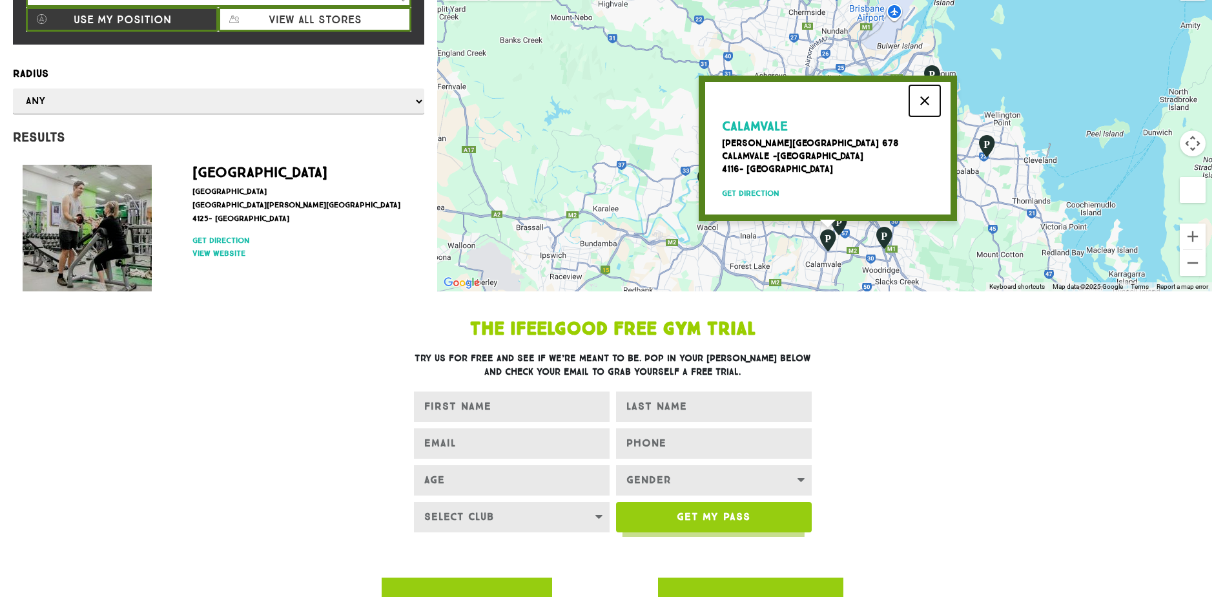
click at [922, 92] on button "Close" at bounding box center [924, 100] width 31 height 31
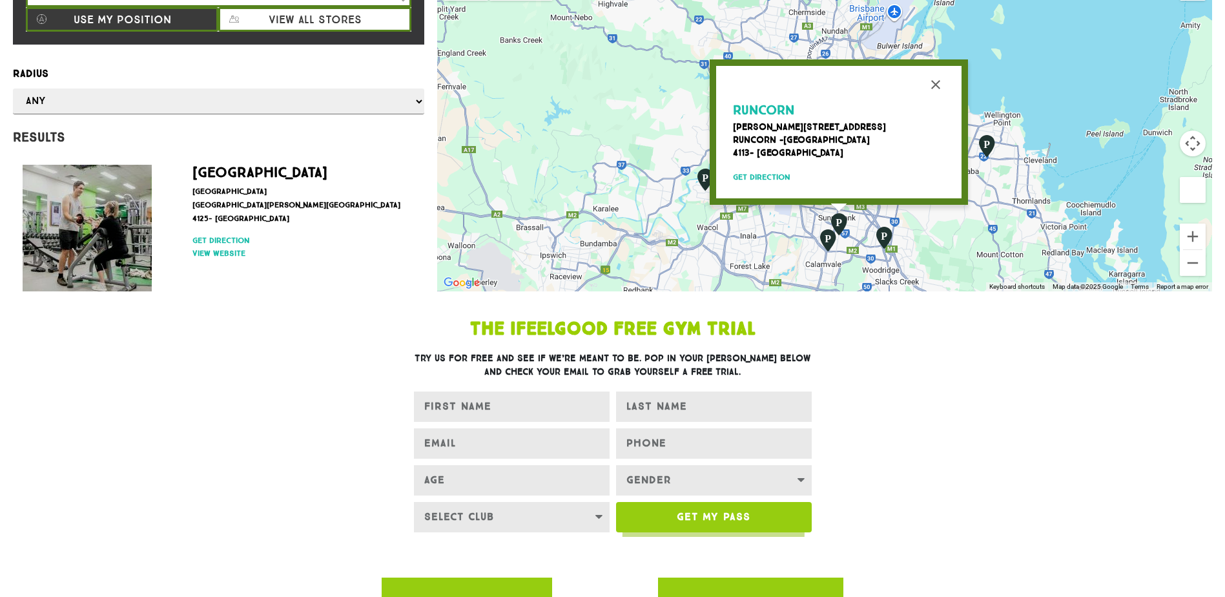
click at [842, 226] on img "Runcorn" at bounding box center [839, 224] width 22 height 25
click at [946, 78] on button "Close" at bounding box center [935, 84] width 31 height 31
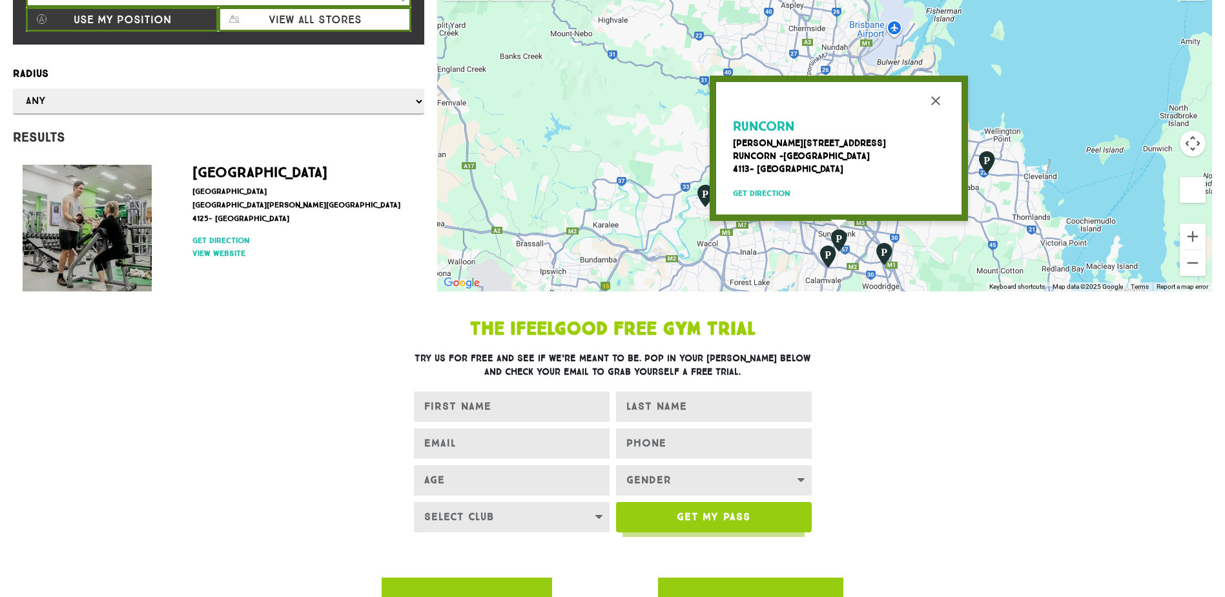
click at [993, 240] on div "Runcorn Gowan Road 158 Runcorn -Brisbane City 4113- Australia Get direction" at bounding box center [824, 129] width 775 height 323
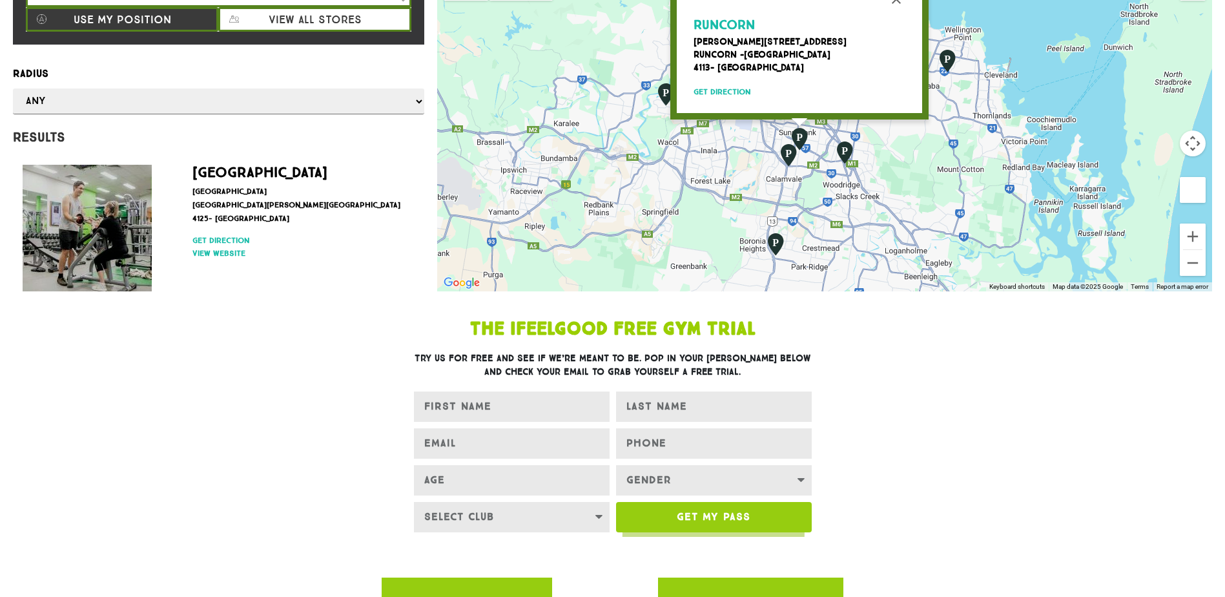
drag, startPoint x: 974, startPoint y: 248, endPoint x: 933, endPoint y: 137, distance: 118.5
click at [933, 137] on div "Runcorn Gowan Road 158 Runcorn -Brisbane City 4113- Australia Get direction" at bounding box center [824, 129] width 775 height 323
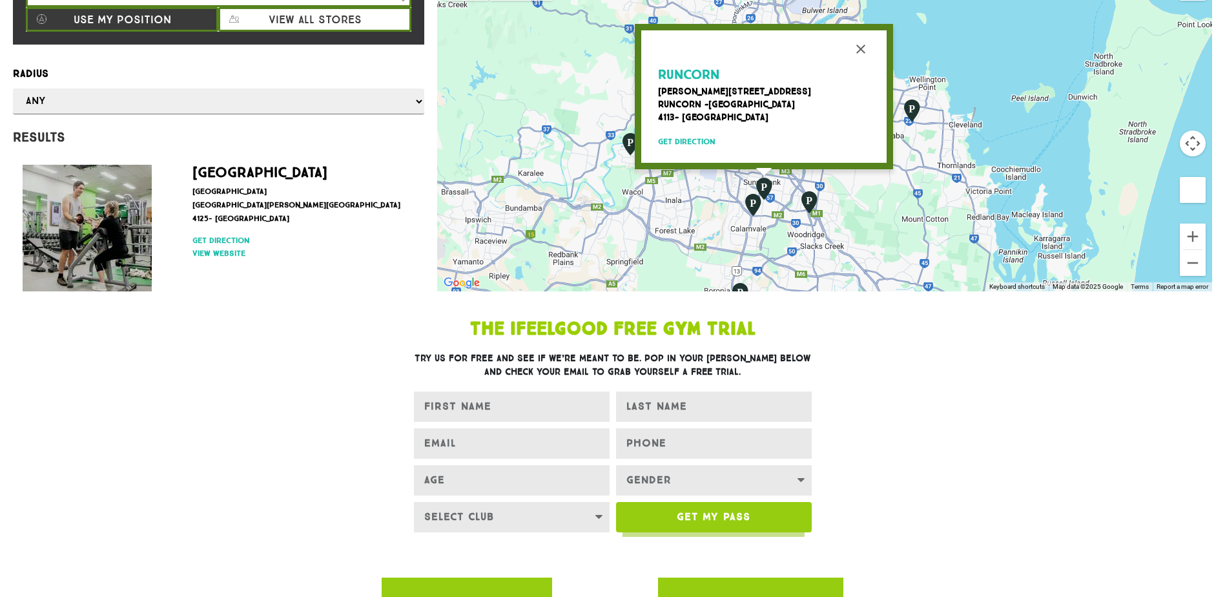
drag, startPoint x: 942, startPoint y: 158, endPoint x: 904, endPoint y: 212, distance: 66.3
click at [906, 216] on div "Runcorn Gowan Road 158 Runcorn -Brisbane City 4113- Australia Get direction" at bounding box center [824, 129] width 775 height 323
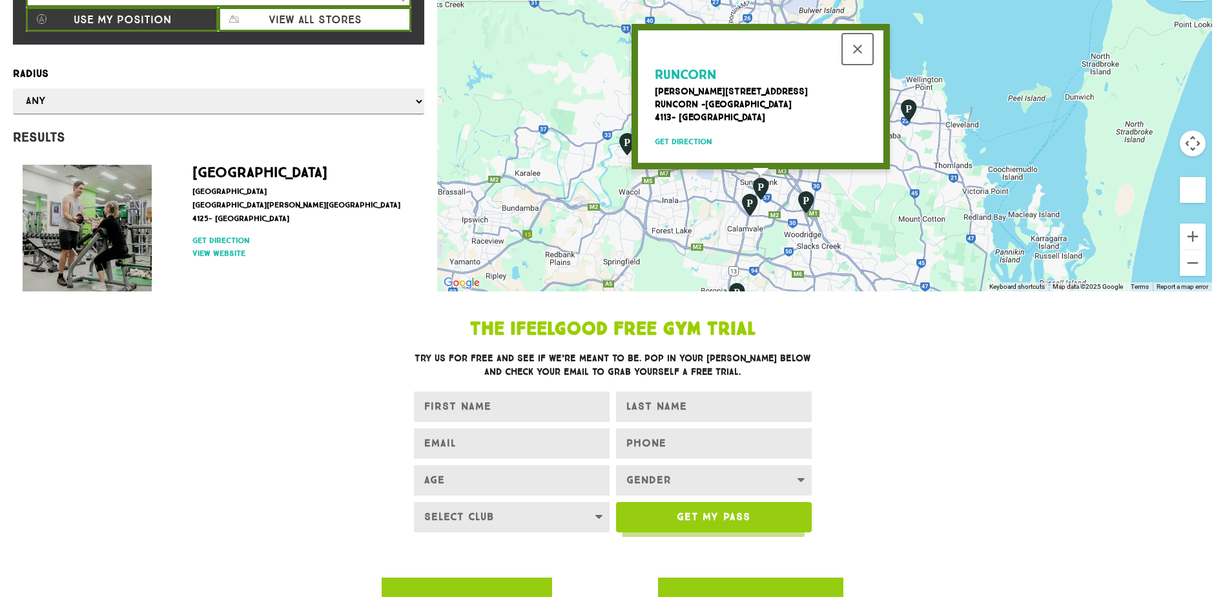
click at [856, 48] on button "Close" at bounding box center [857, 49] width 31 height 31
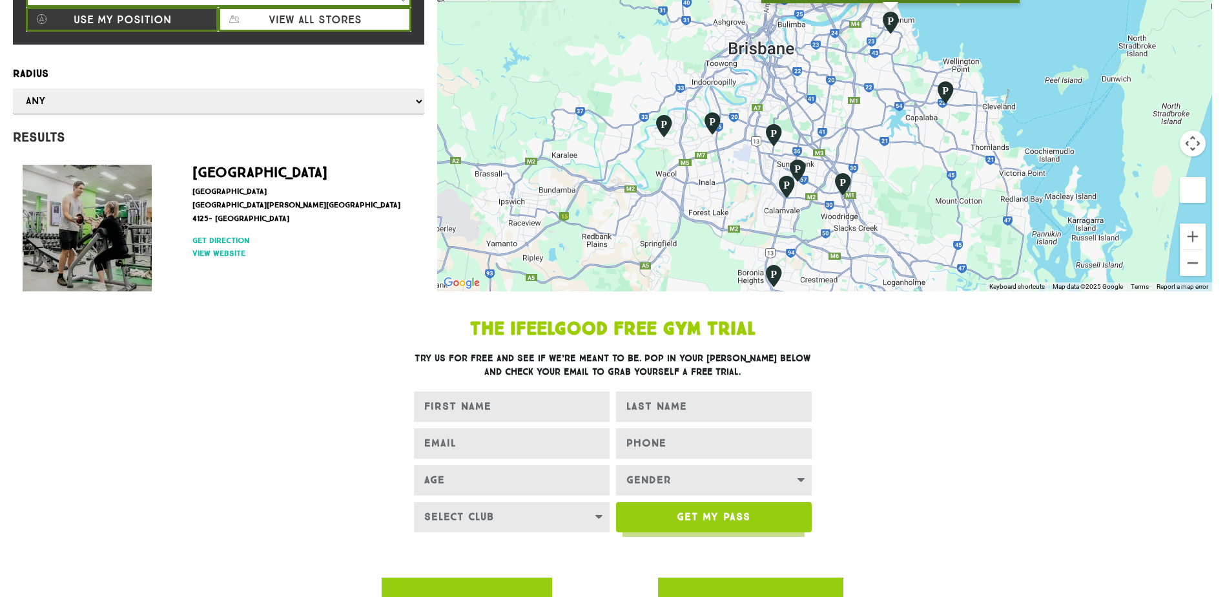
drag, startPoint x: 847, startPoint y: 246, endPoint x: 846, endPoint y: 185, distance: 60.7
click at [883, 96] on div "Wynnum Wondall Road 99 Wynnum West -Brisbane City 4178- Australia Get direction" at bounding box center [824, 129] width 775 height 323
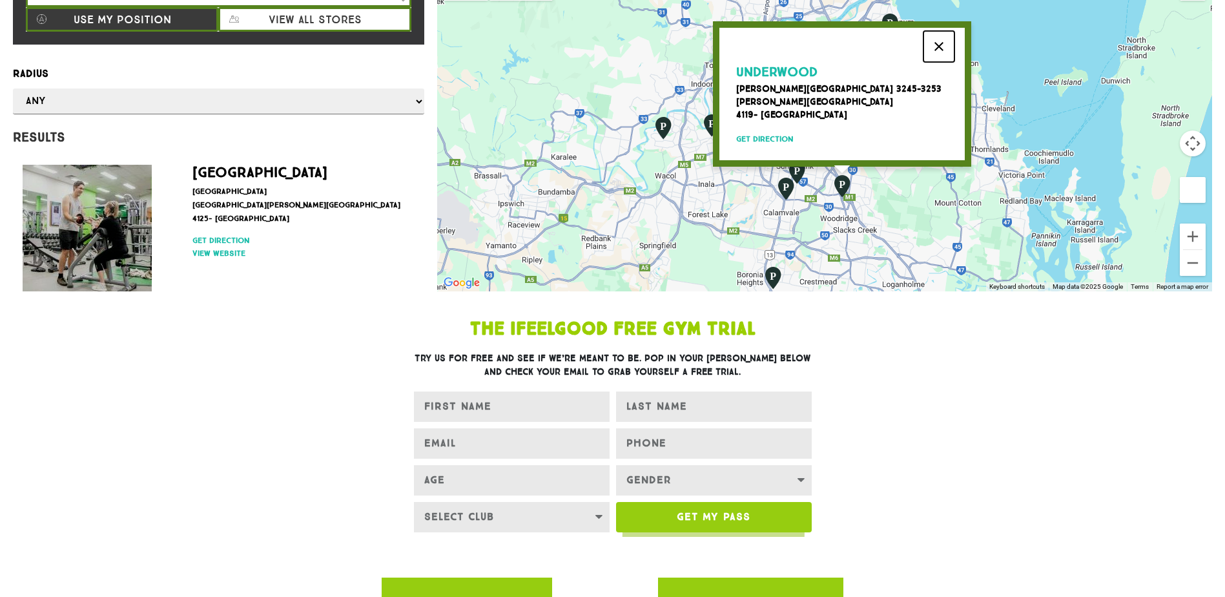
click at [938, 46] on button "Close" at bounding box center [939, 46] width 31 height 31
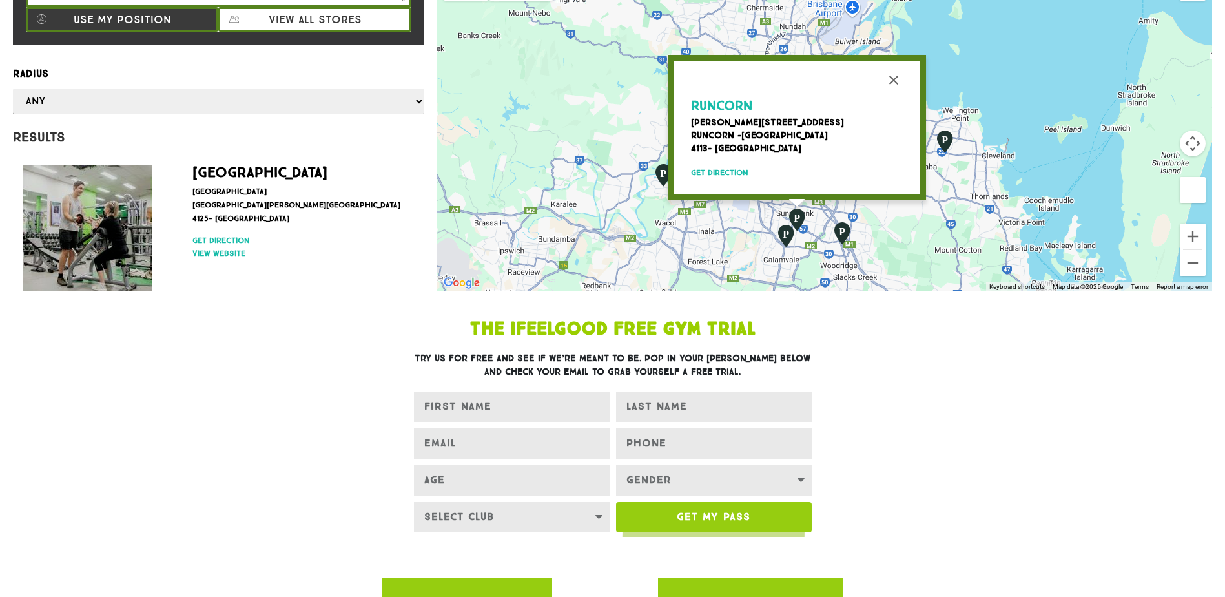
click at [740, 103] on span "Runcorn" at bounding box center [721, 106] width 61 height 16
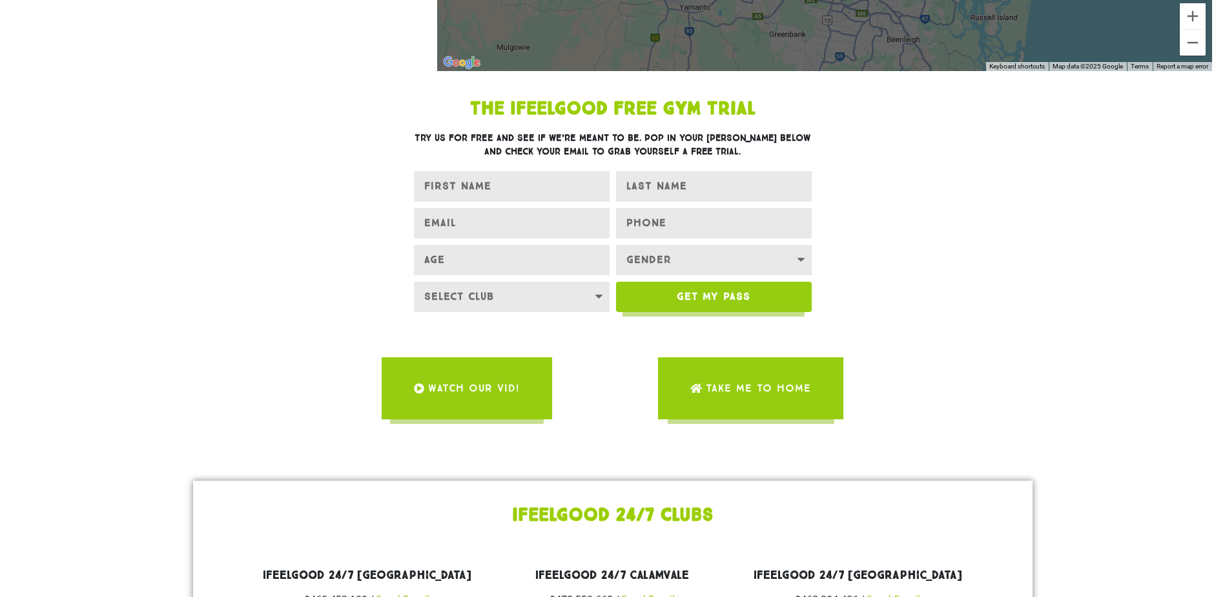
scroll to position [840, 0]
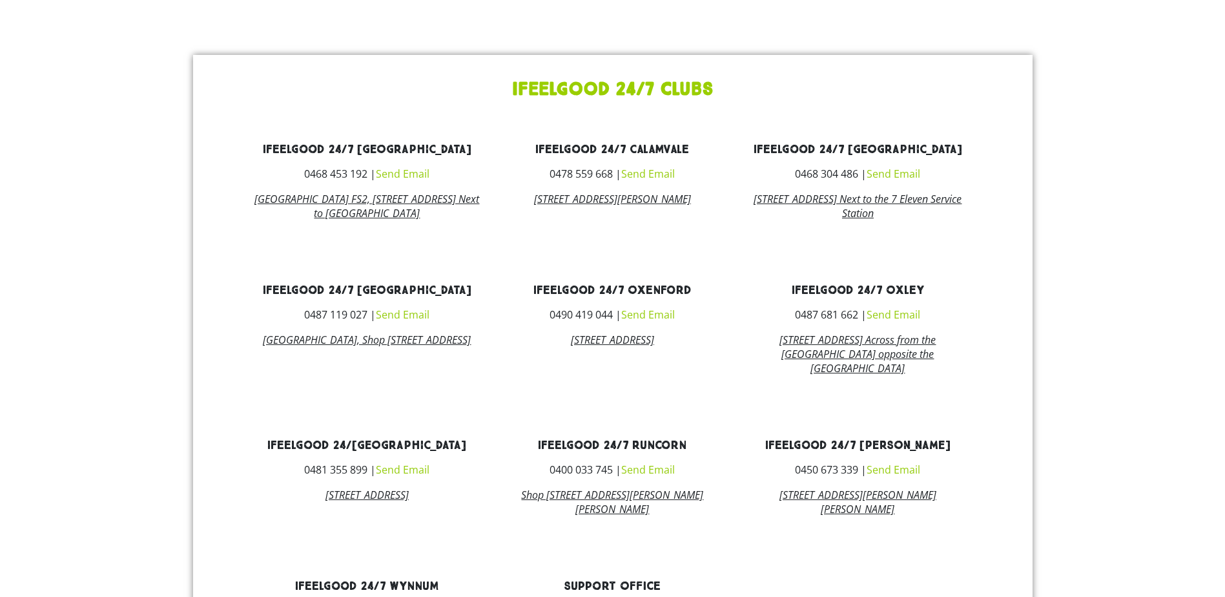
click at [375, 150] on link "ifeelgood 24/7 Alexandra Hills" at bounding box center [367, 149] width 209 height 15
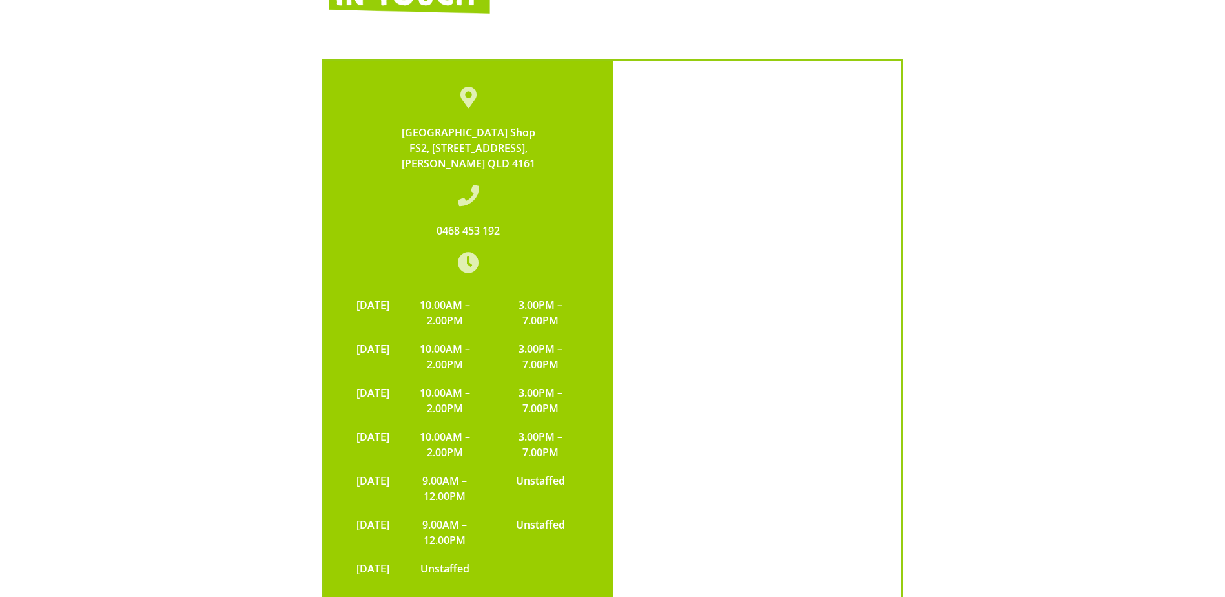
scroll to position [2132, 0]
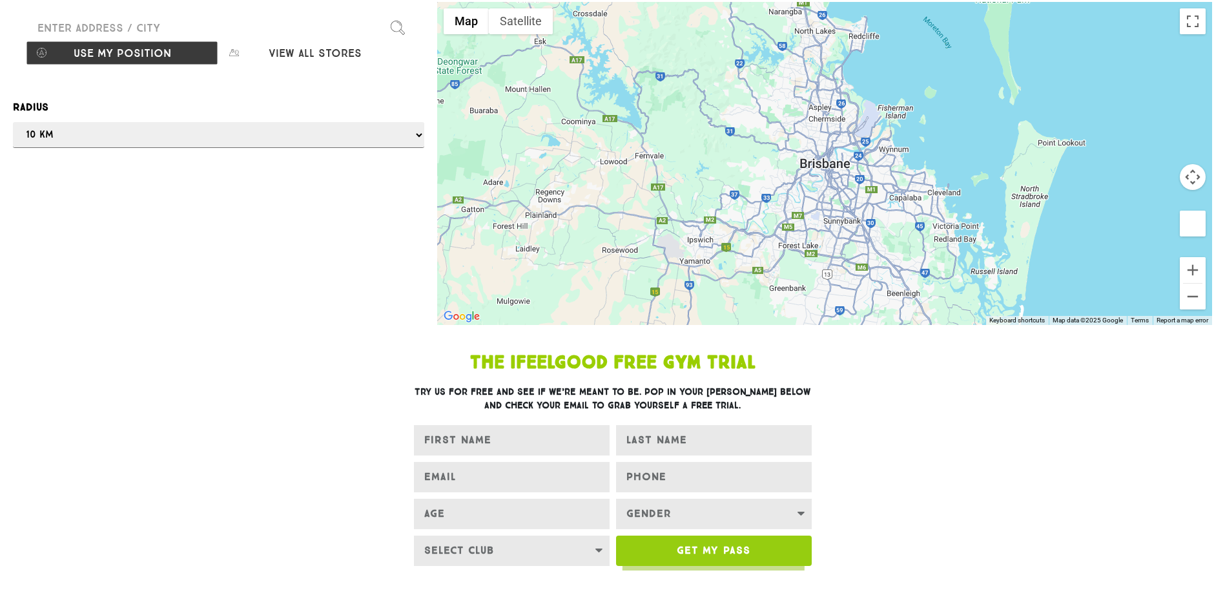
scroll to position [65, 0]
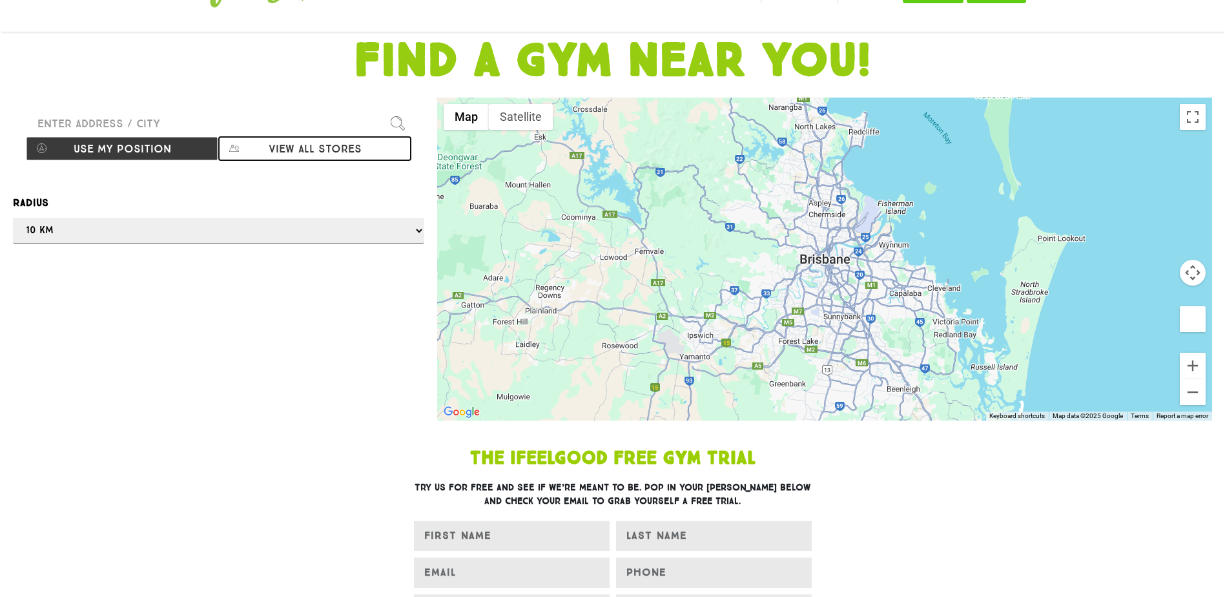
click at [320, 152] on button "View all stores" at bounding box center [314, 148] width 192 height 25
select select "selectall"
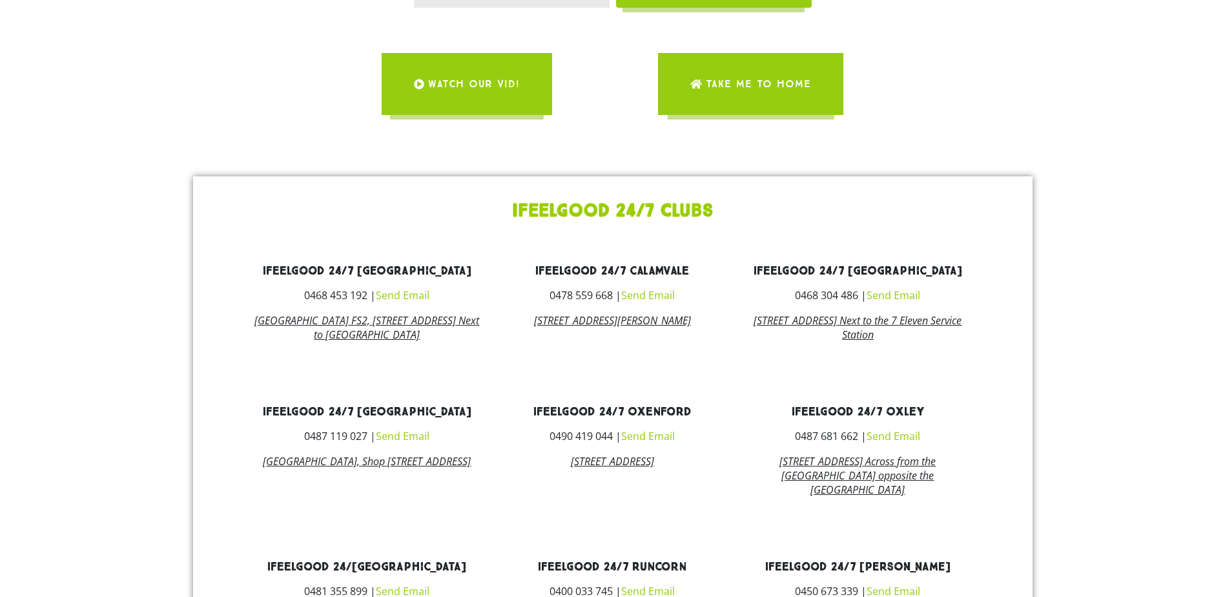
scroll to position [904, 0]
